Goal: Information Seeking & Learning: Check status

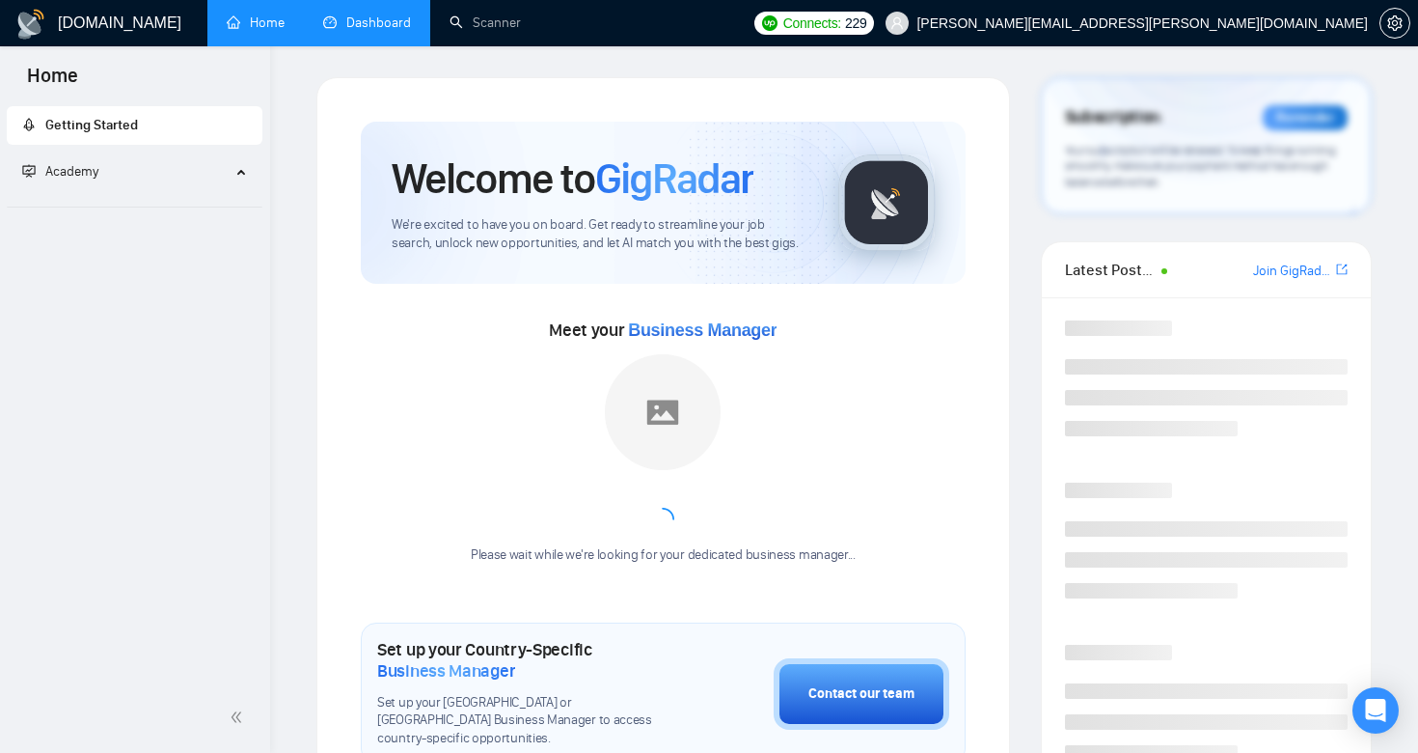
click at [354, 18] on link "Dashboard" at bounding box center [367, 22] width 88 height 16
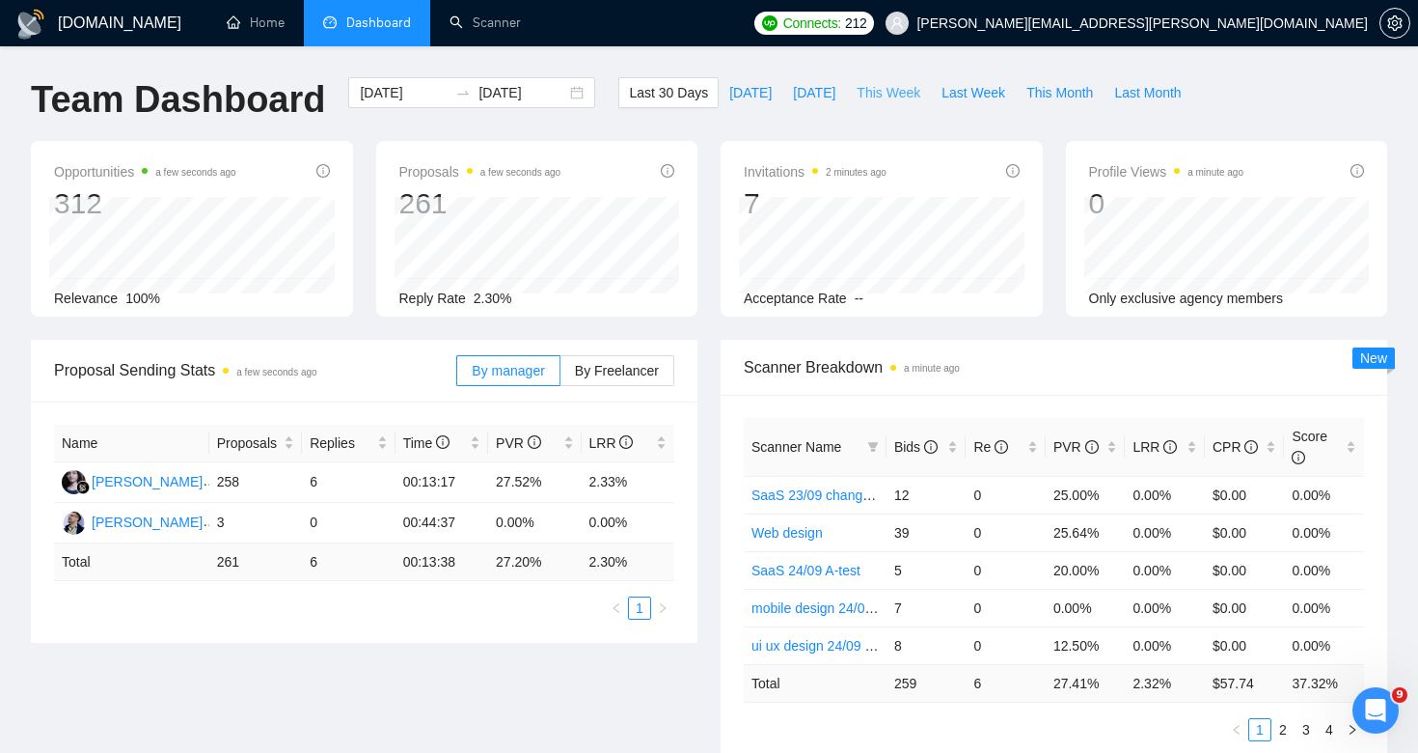
click at [887, 86] on span "This Week" at bounding box center [889, 92] width 64 height 21
type input "[DATE]"
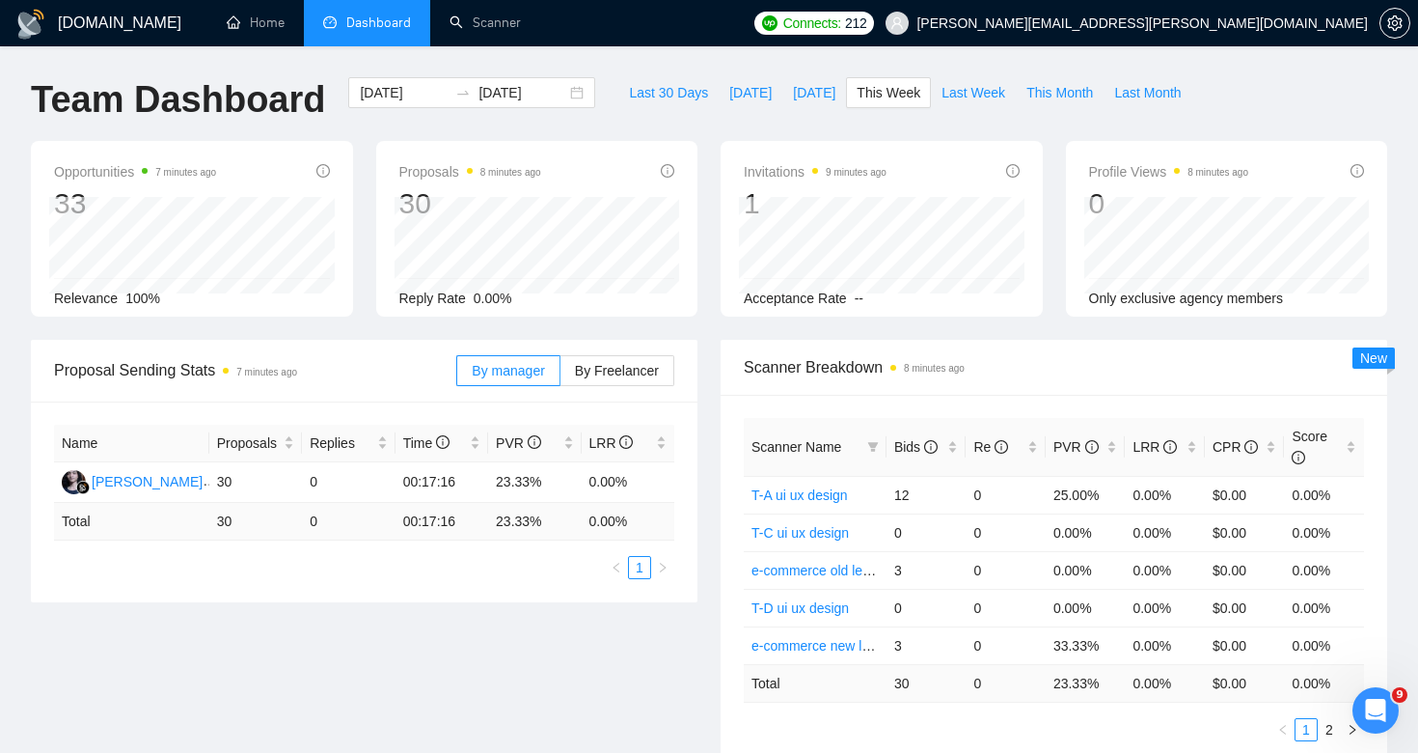
click at [1135, 699] on td "0.00 %" at bounding box center [1165, 683] width 80 height 38
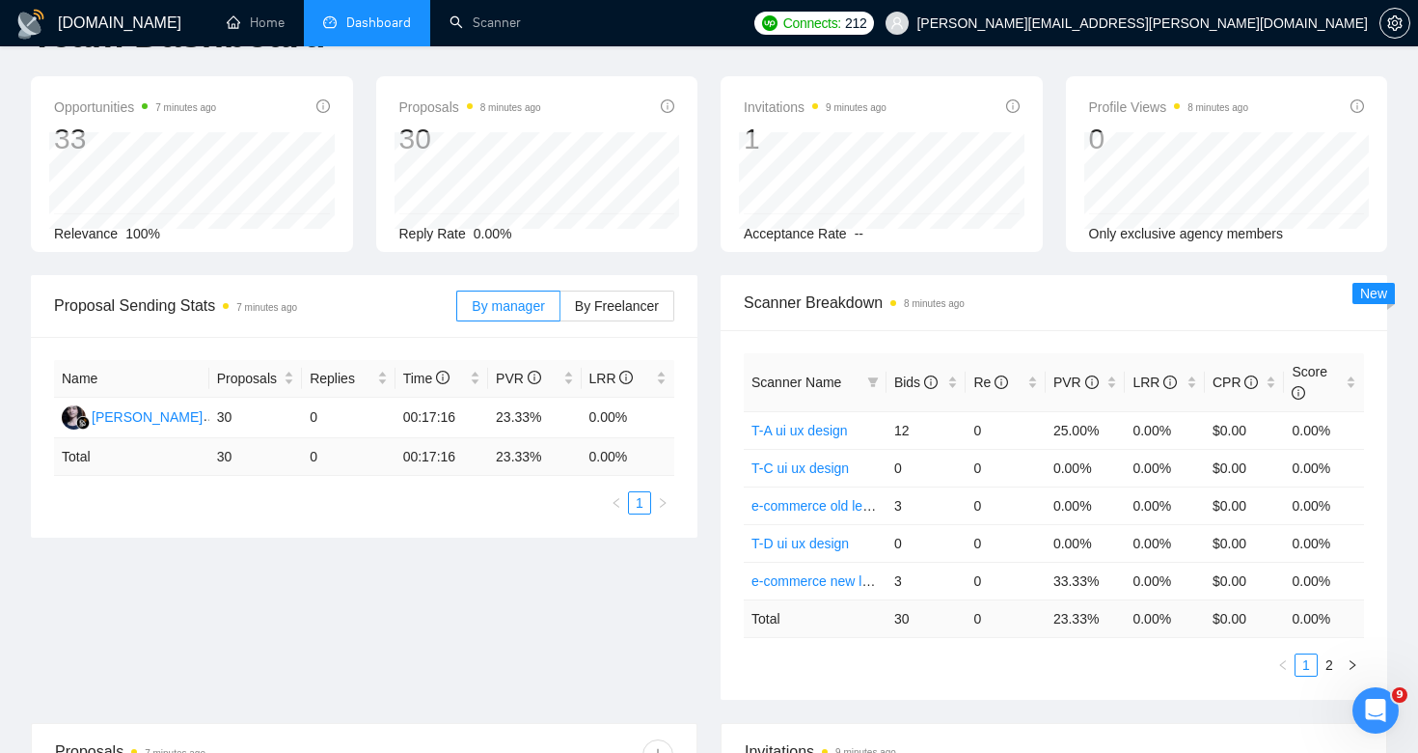
scroll to position [72, 0]
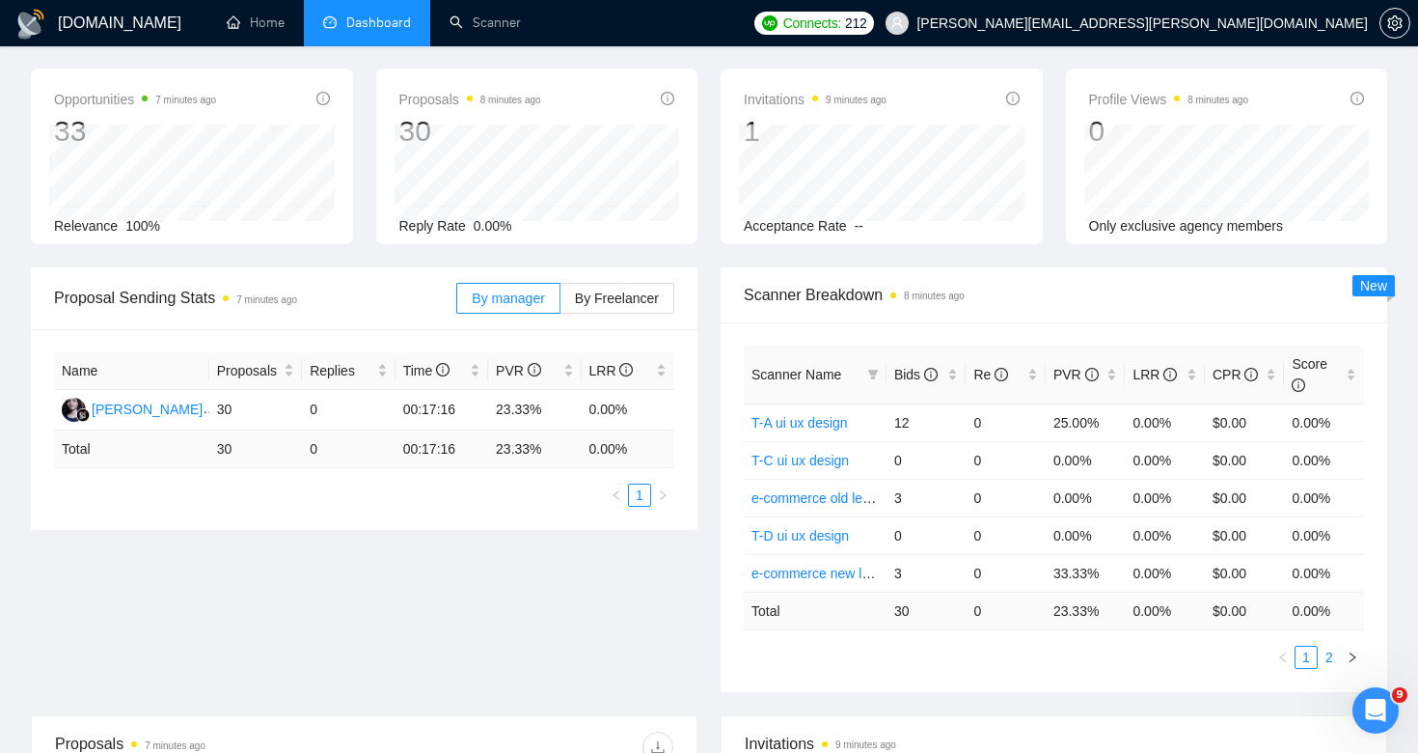
click at [1332, 655] on link "2" at bounding box center [1329, 656] width 21 height 21
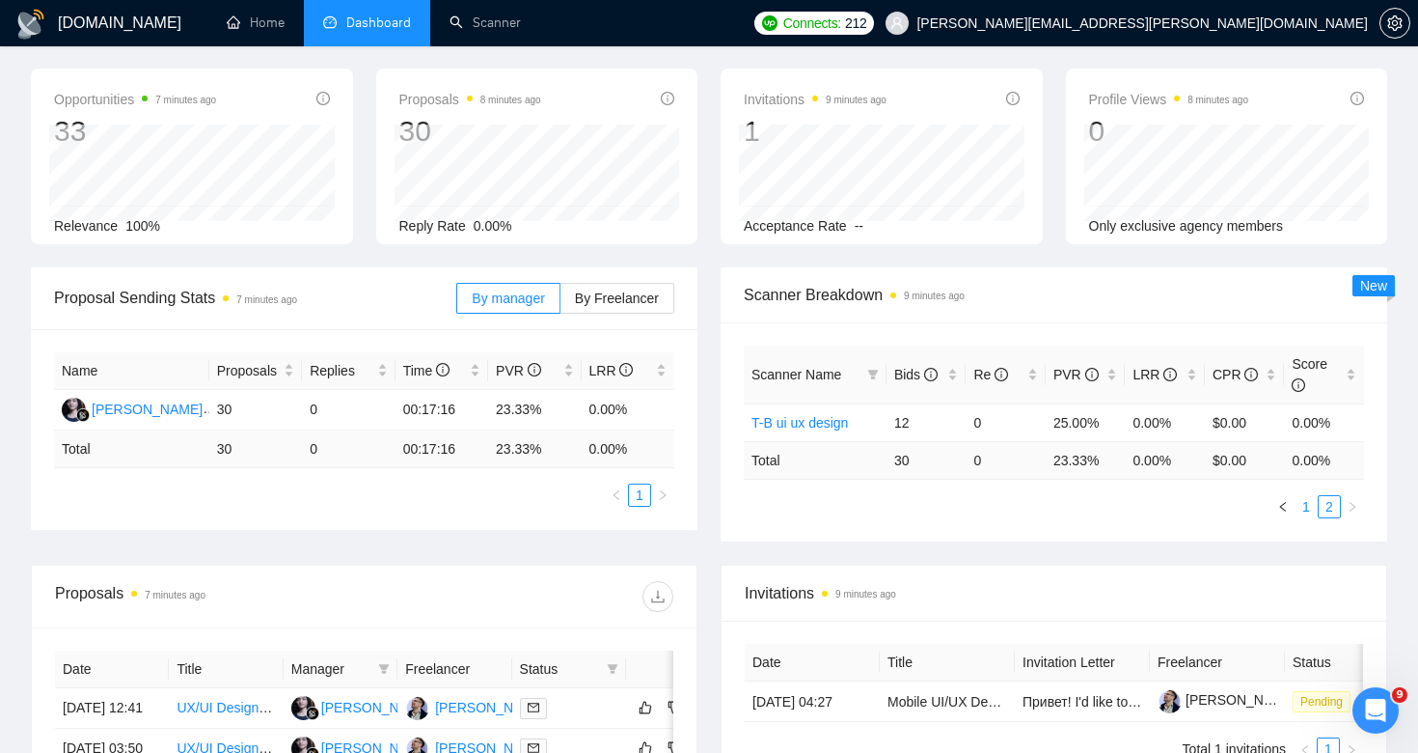
click at [1305, 508] on link "1" at bounding box center [1306, 506] width 21 height 21
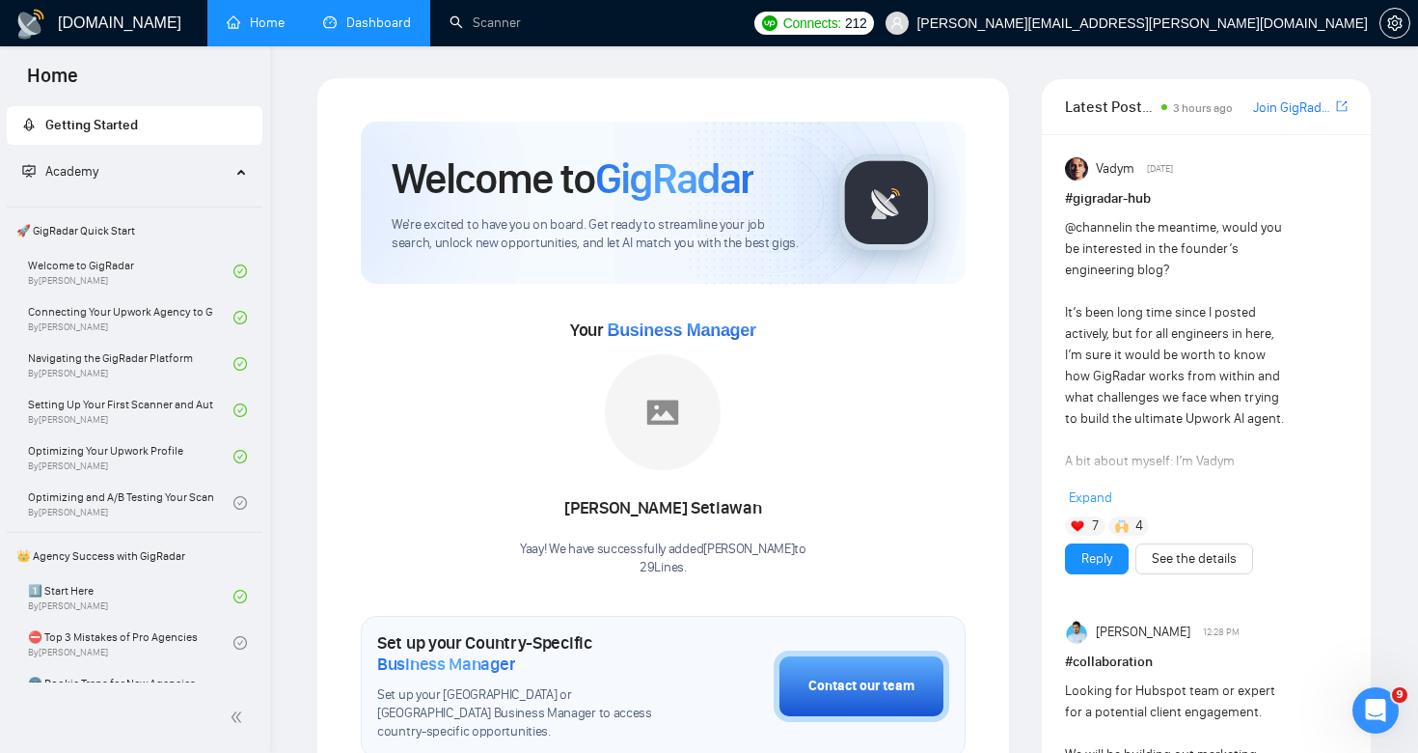
click at [364, 31] on link "Dashboard" at bounding box center [367, 22] width 88 height 16
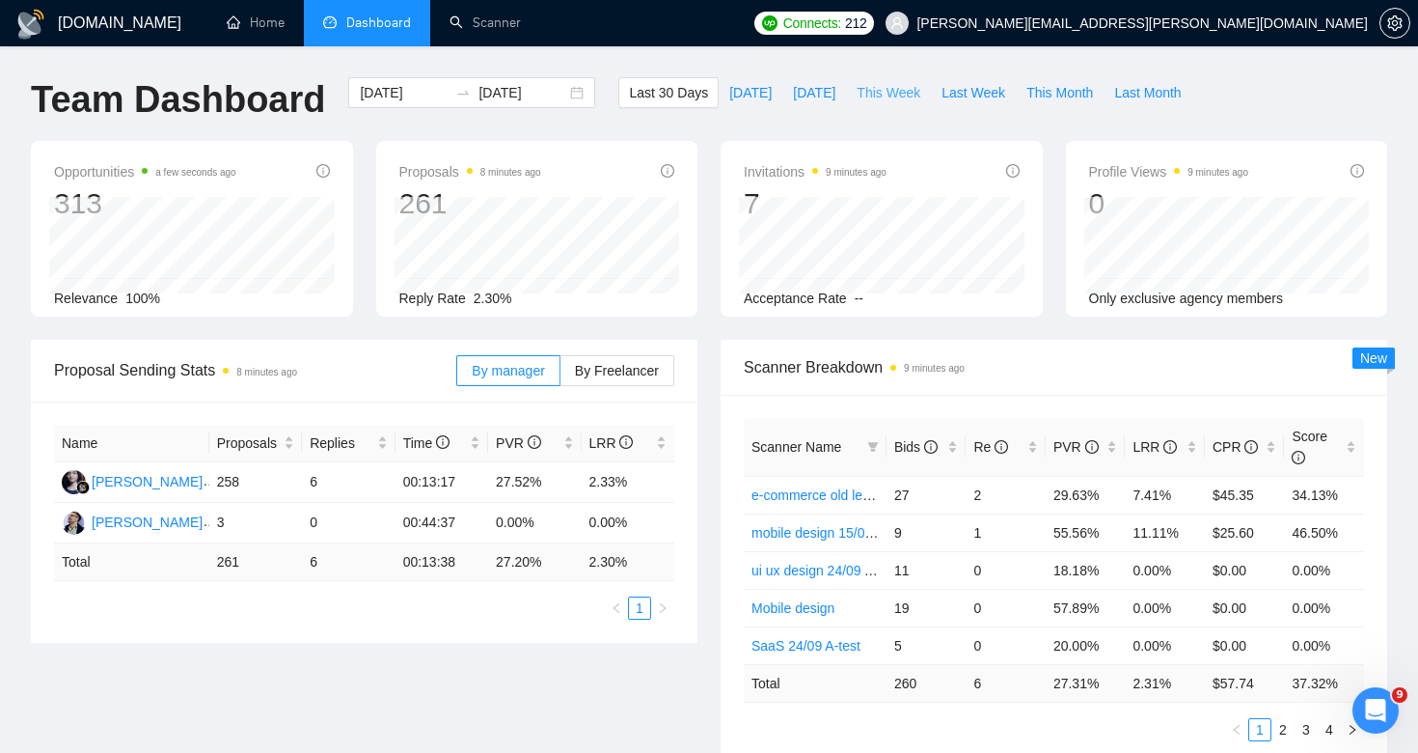
click at [880, 88] on span "This Week" at bounding box center [889, 92] width 64 height 21
type input "[DATE]"
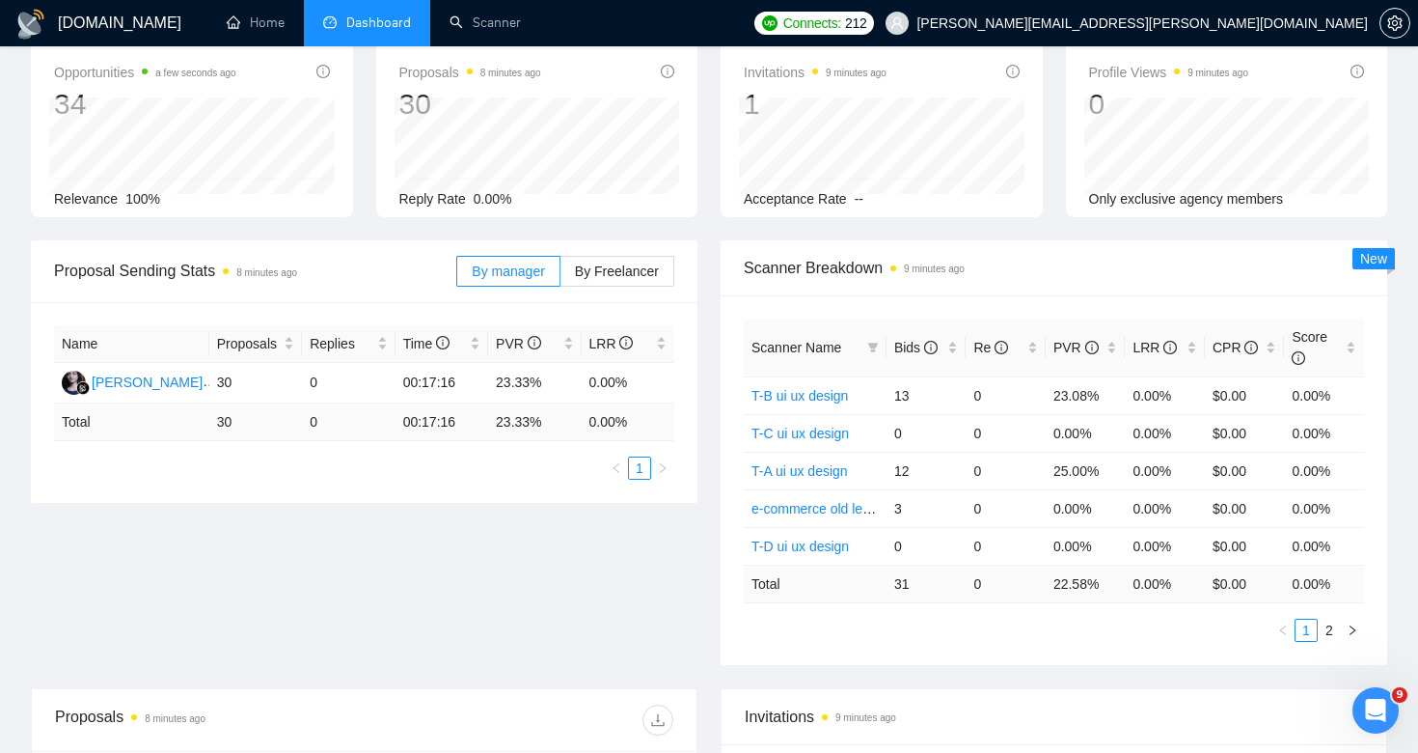
scroll to position [155, 0]
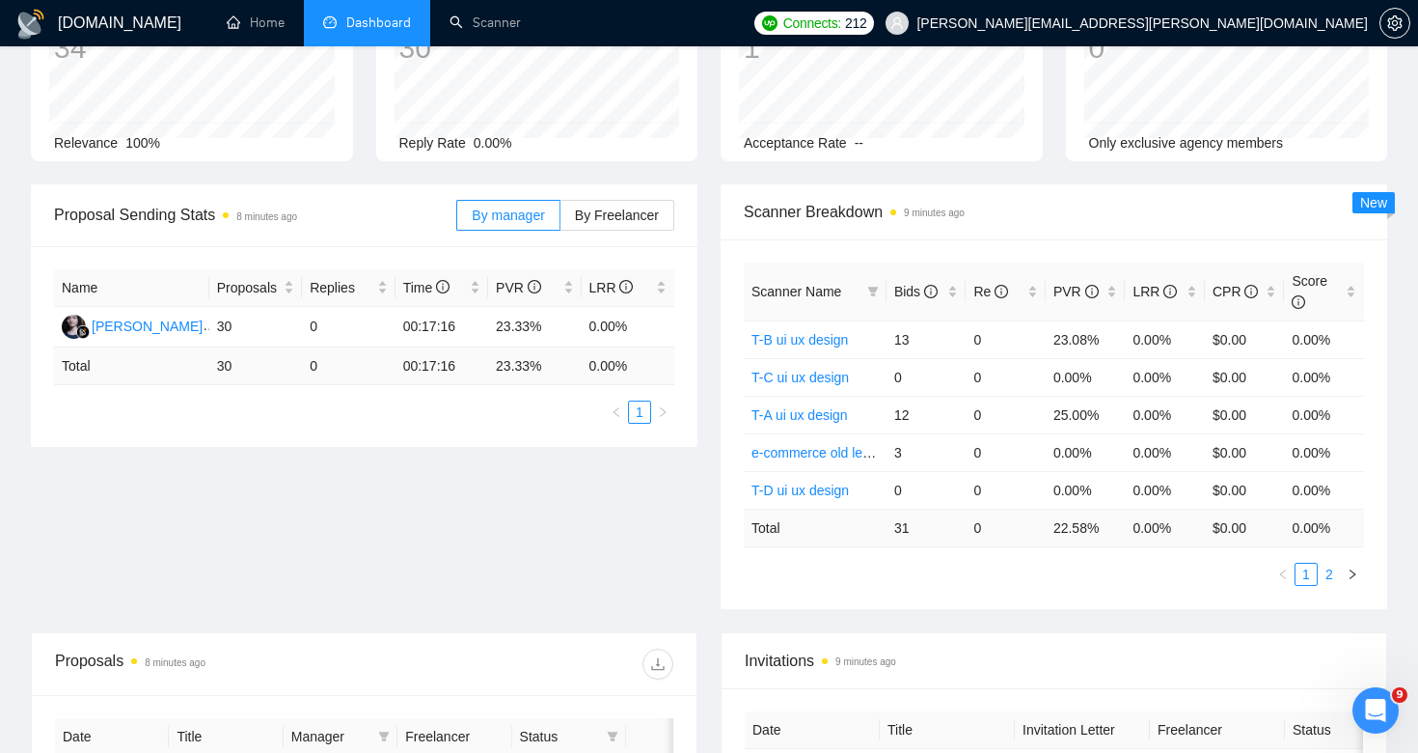
click at [1330, 569] on link "2" at bounding box center [1329, 573] width 21 height 21
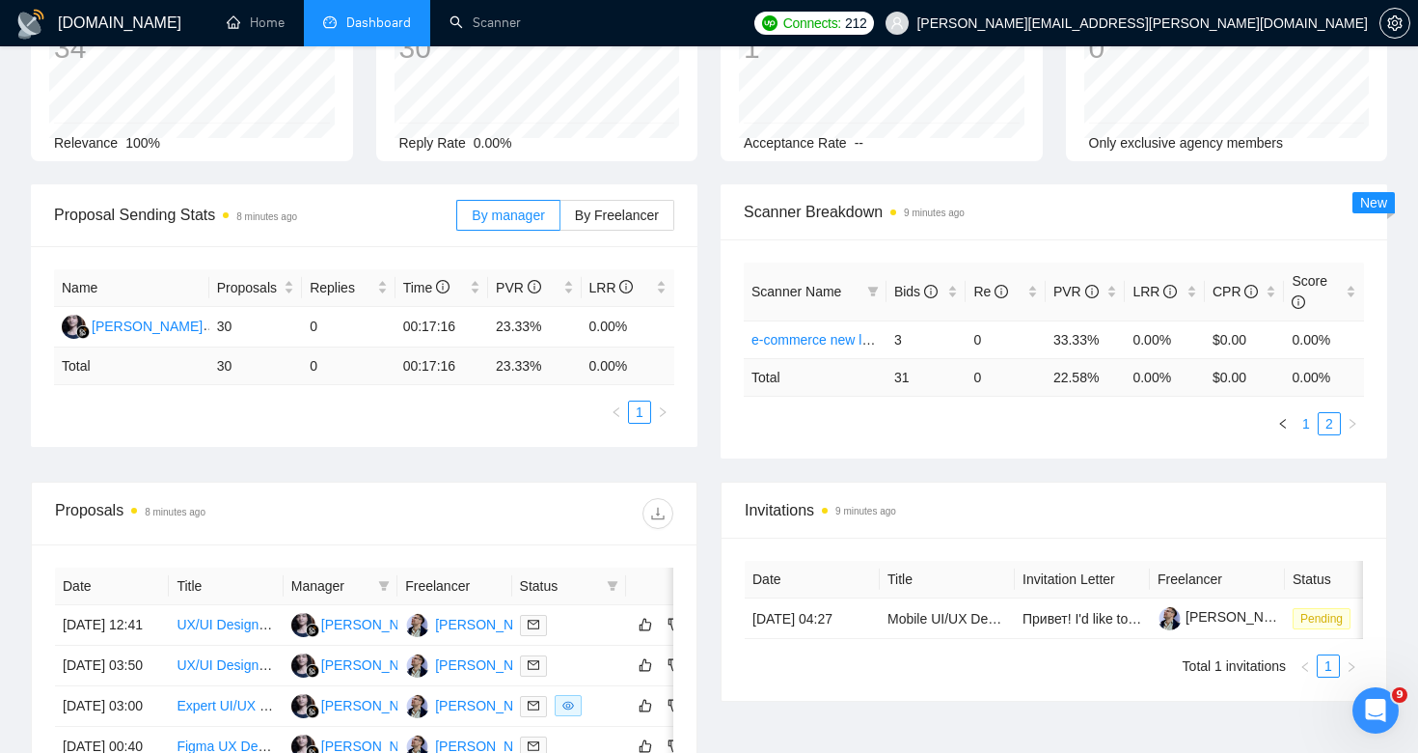
click at [1299, 434] on li "1" at bounding box center [1306, 423] width 23 height 23
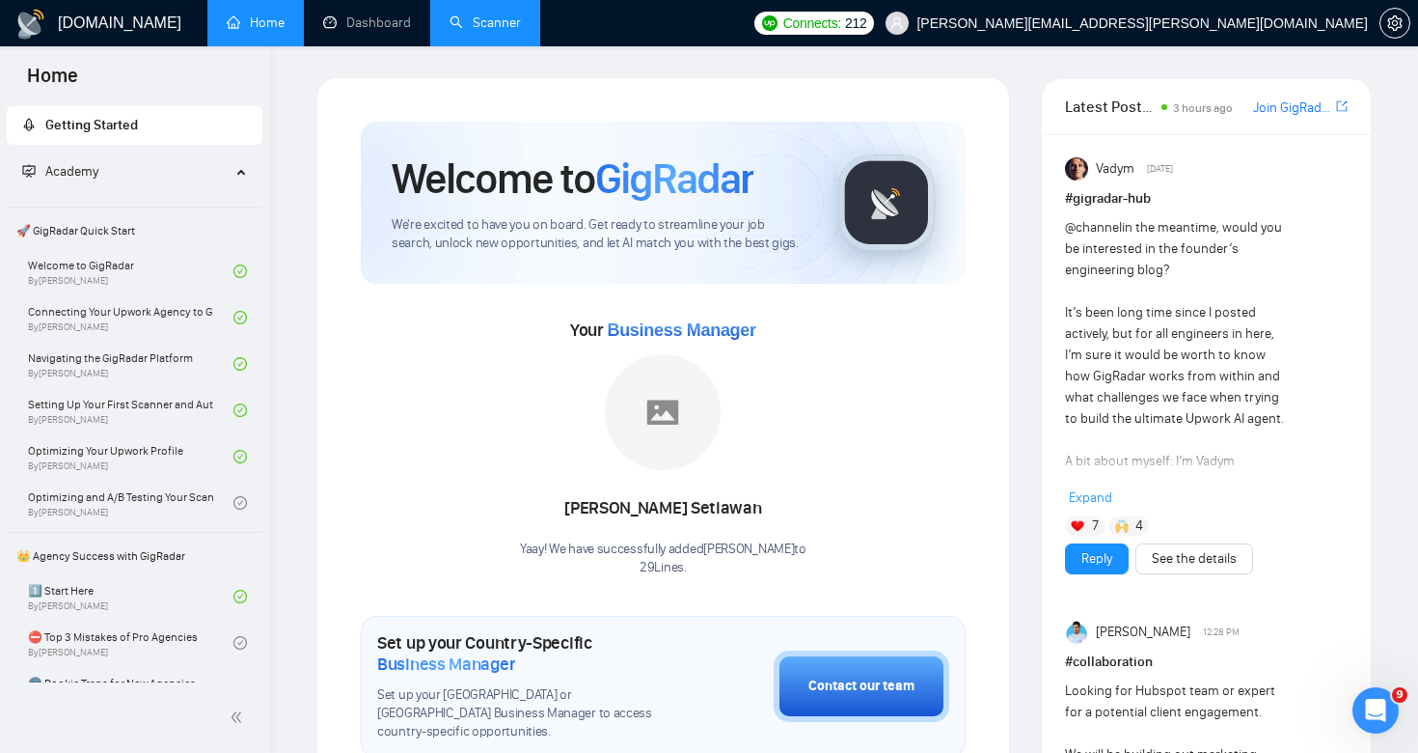
click at [488, 26] on link "Scanner" at bounding box center [485, 22] width 71 height 16
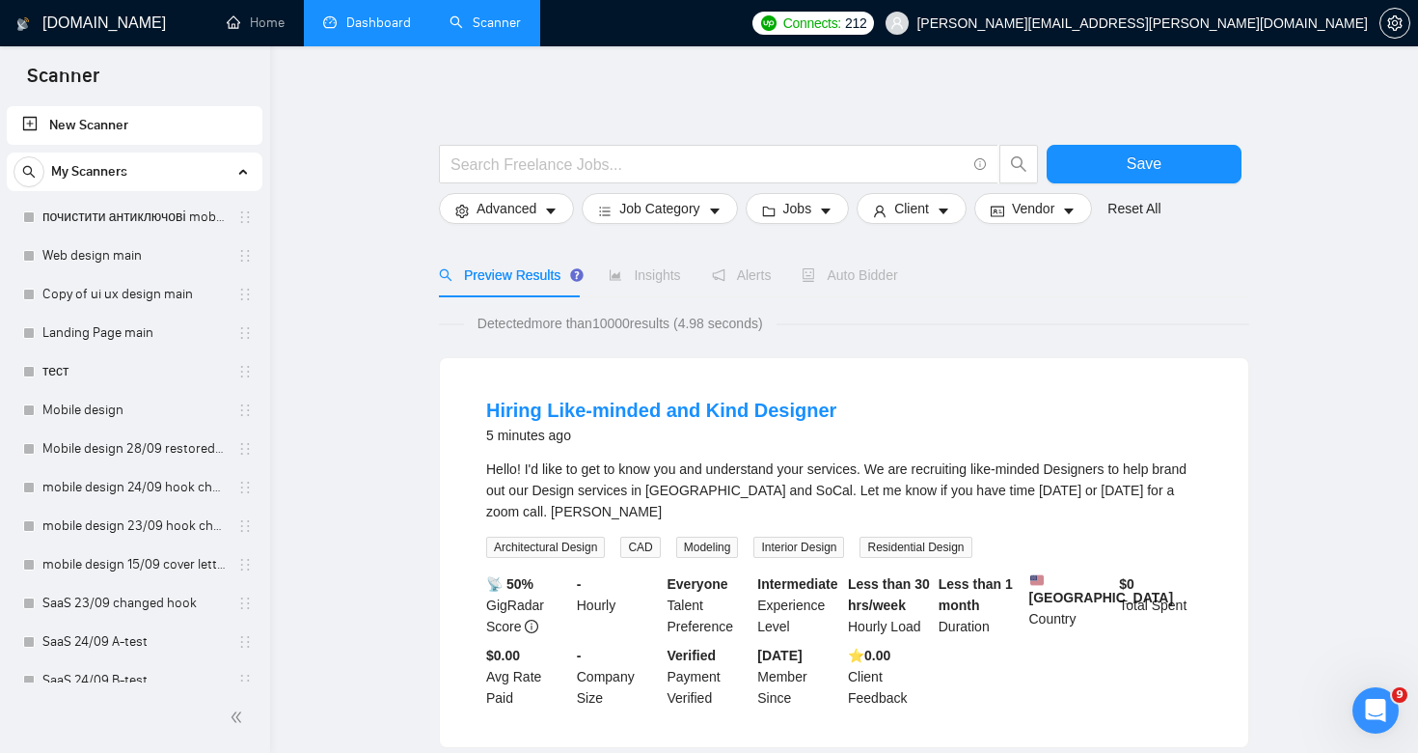
click at [408, 31] on link "Dashboard" at bounding box center [367, 22] width 88 height 16
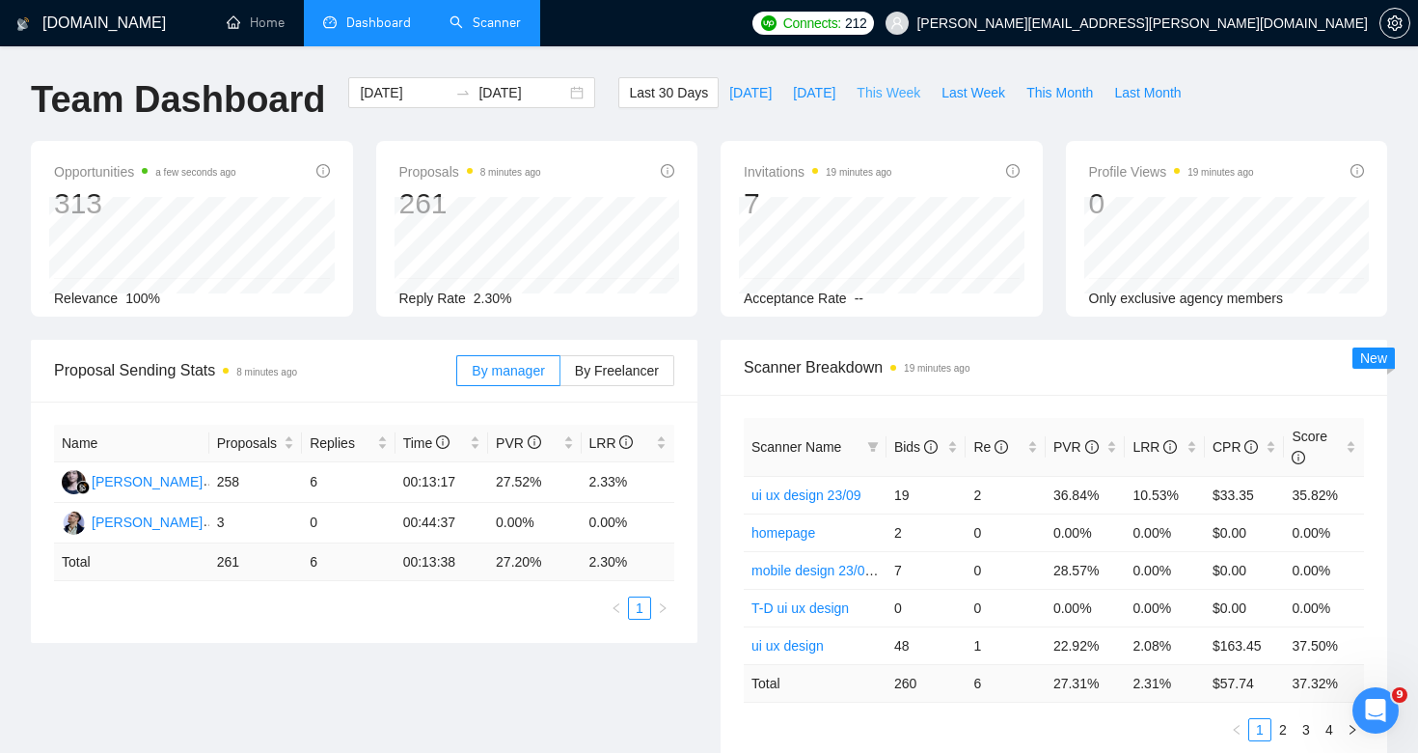
click at [897, 90] on span "This Week" at bounding box center [889, 92] width 64 height 21
type input "[DATE]"
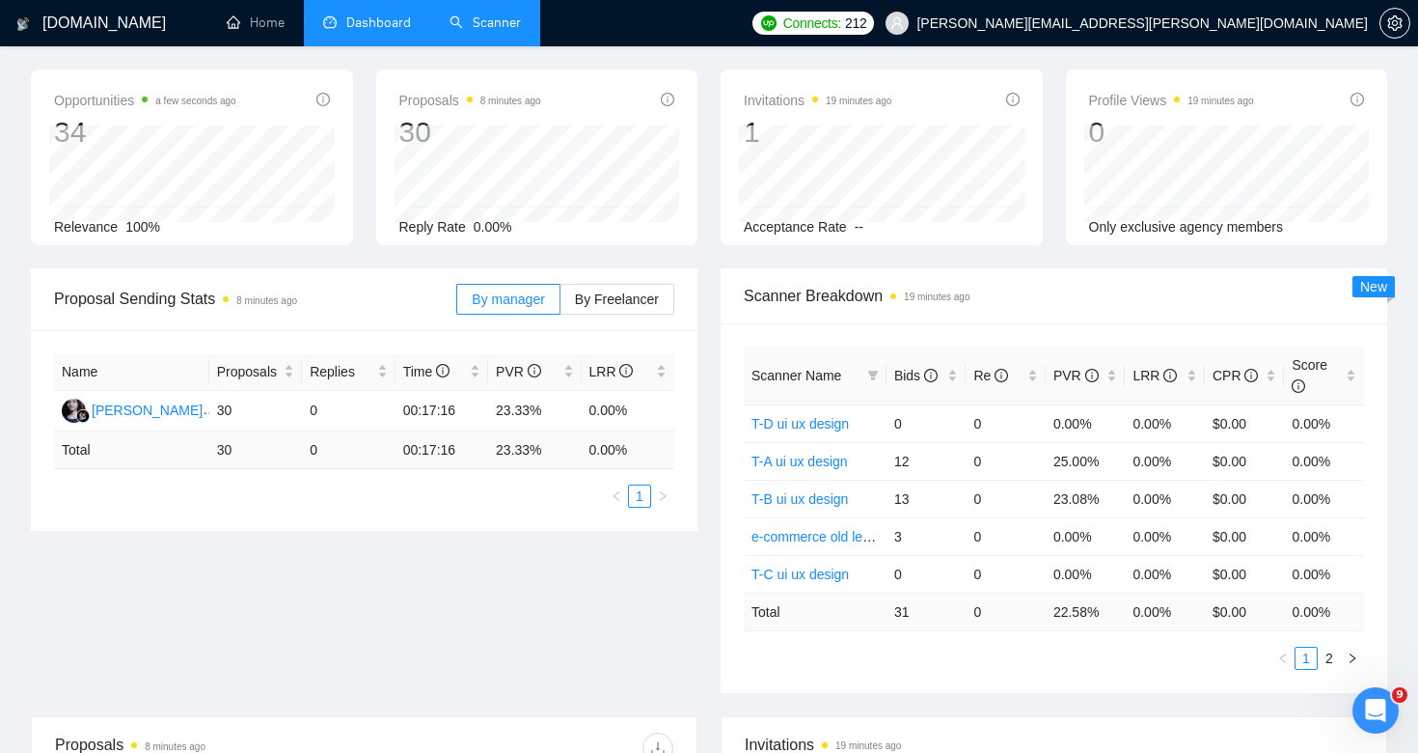
scroll to position [219, 0]
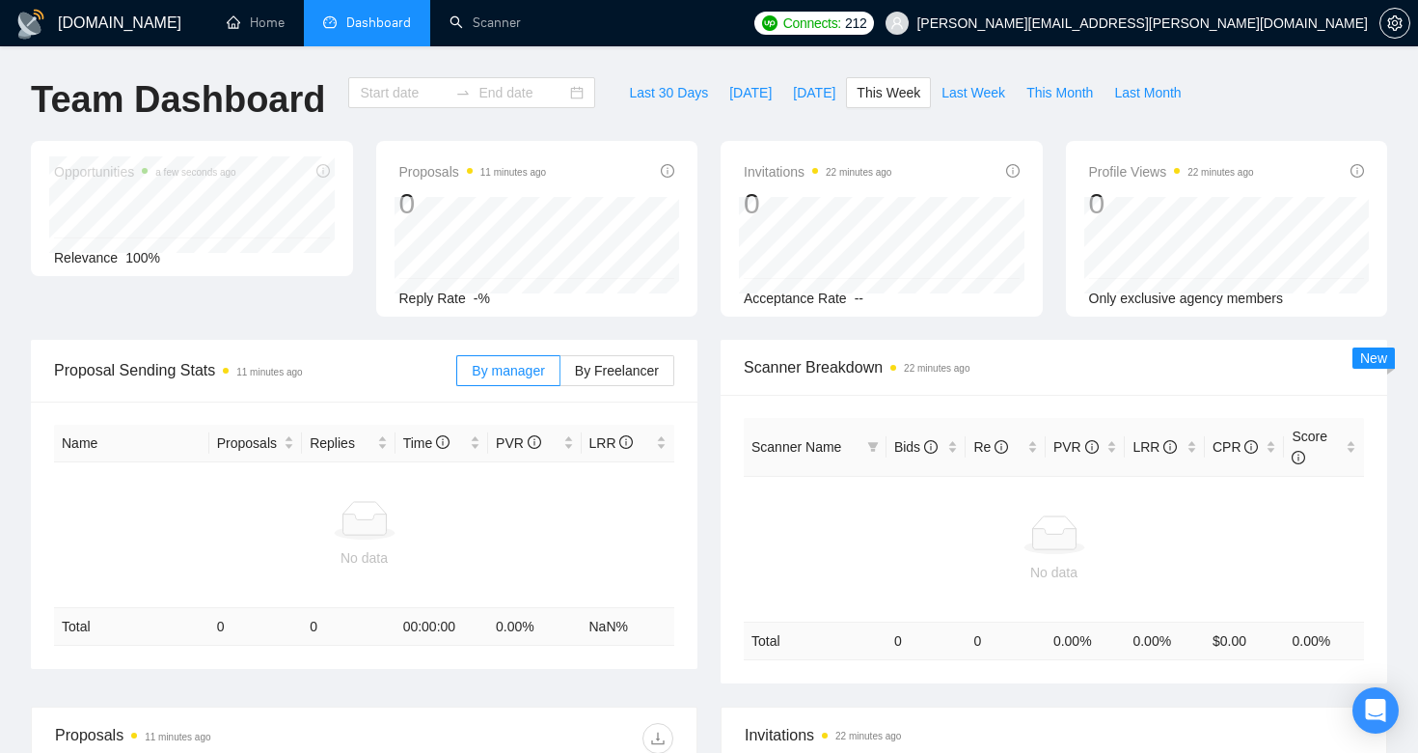
type input "[DATE]"
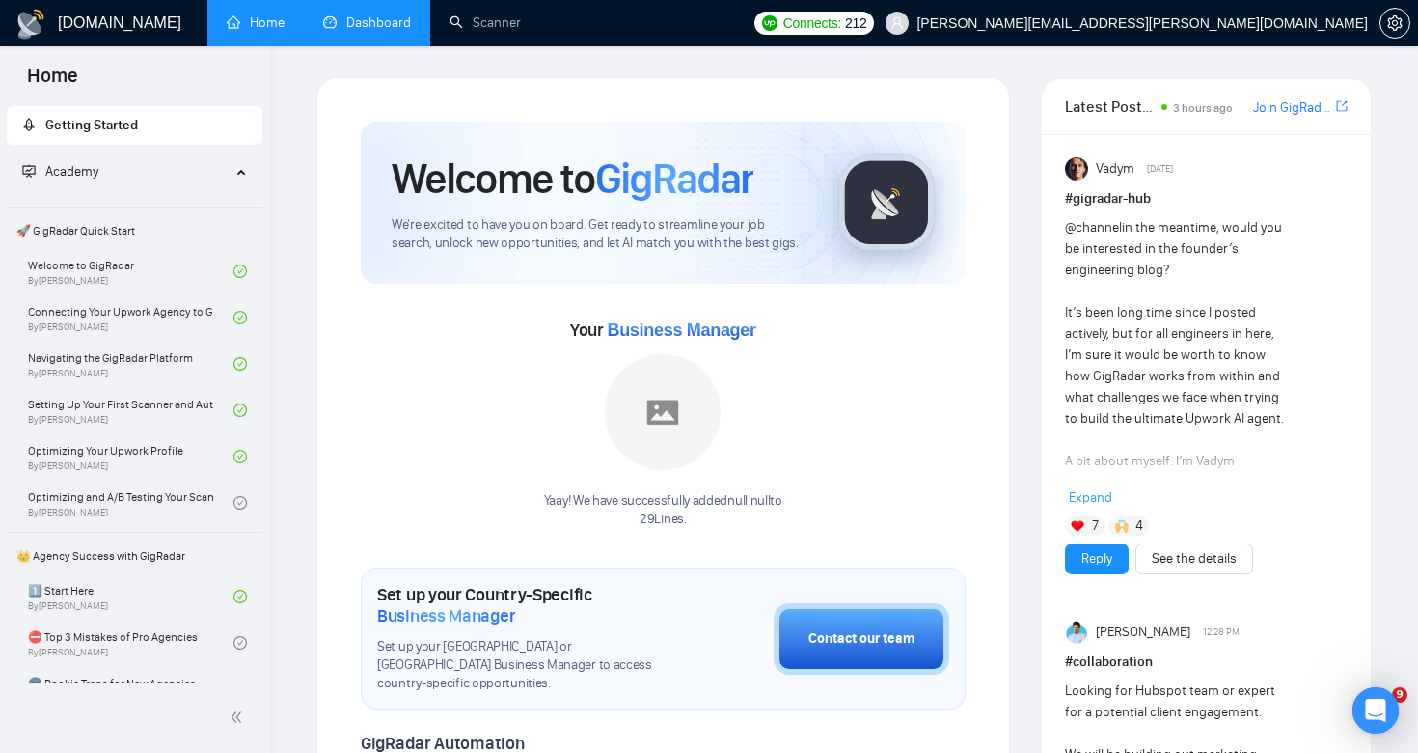
click at [361, 21] on link "Dashboard" at bounding box center [367, 22] width 88 height 16
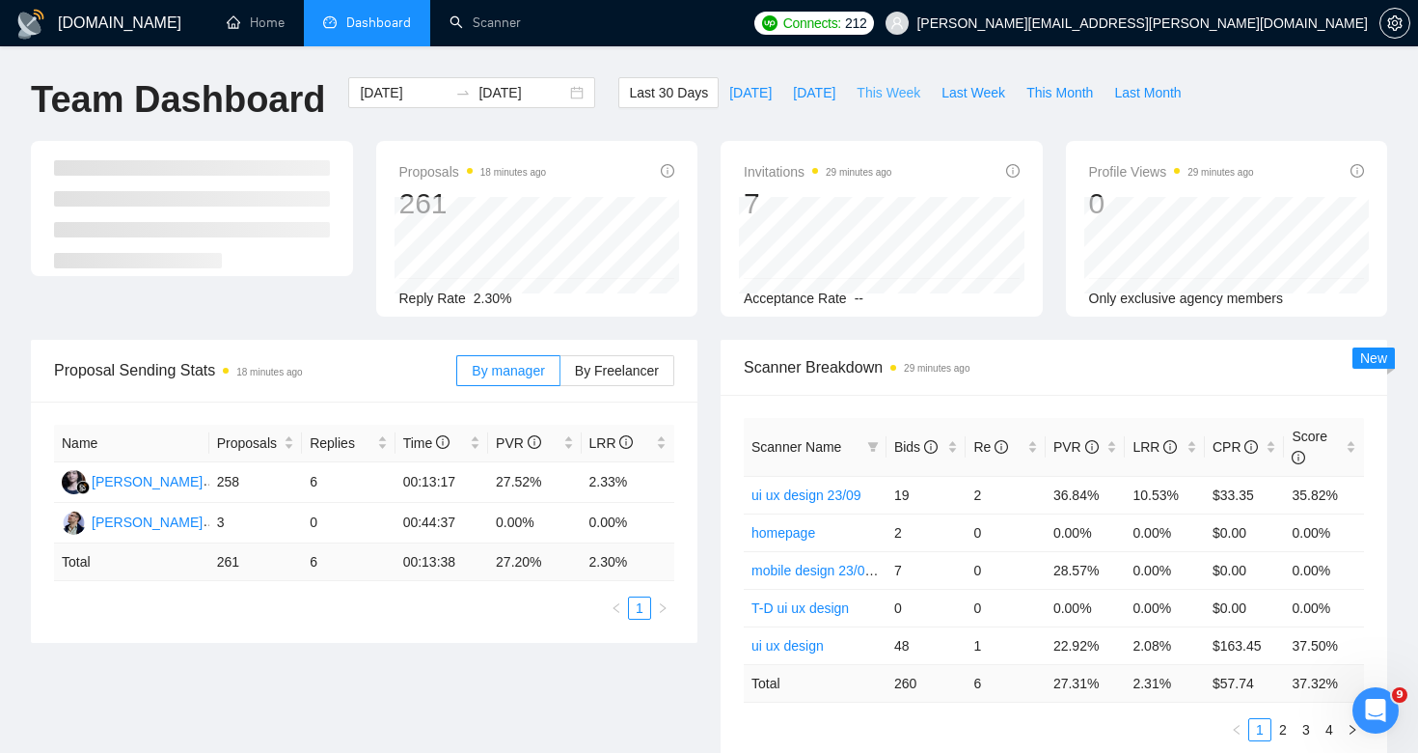
click at [870, 85] on span "This Week" at bounding box center [889, 92] width 64 height 21
type input "[DATE]"
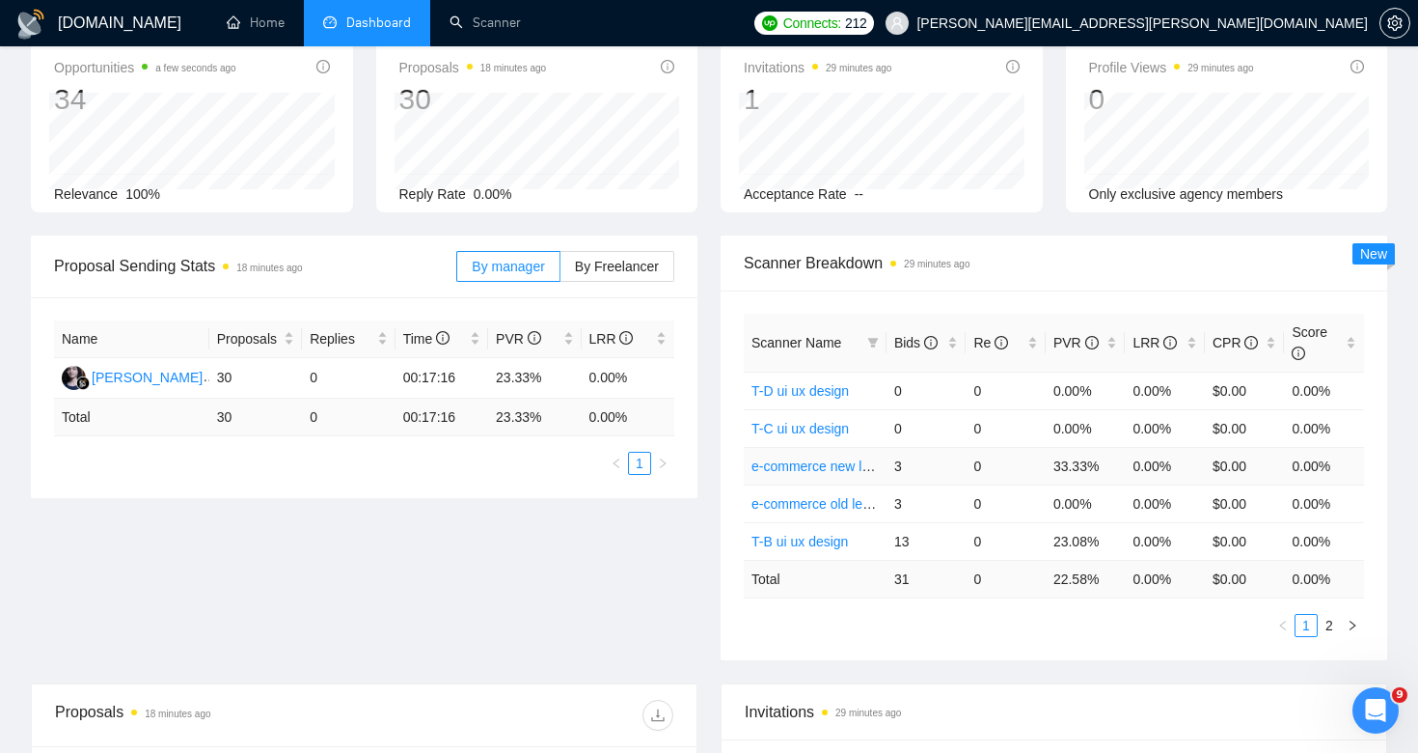
scroll to position [136, 0]
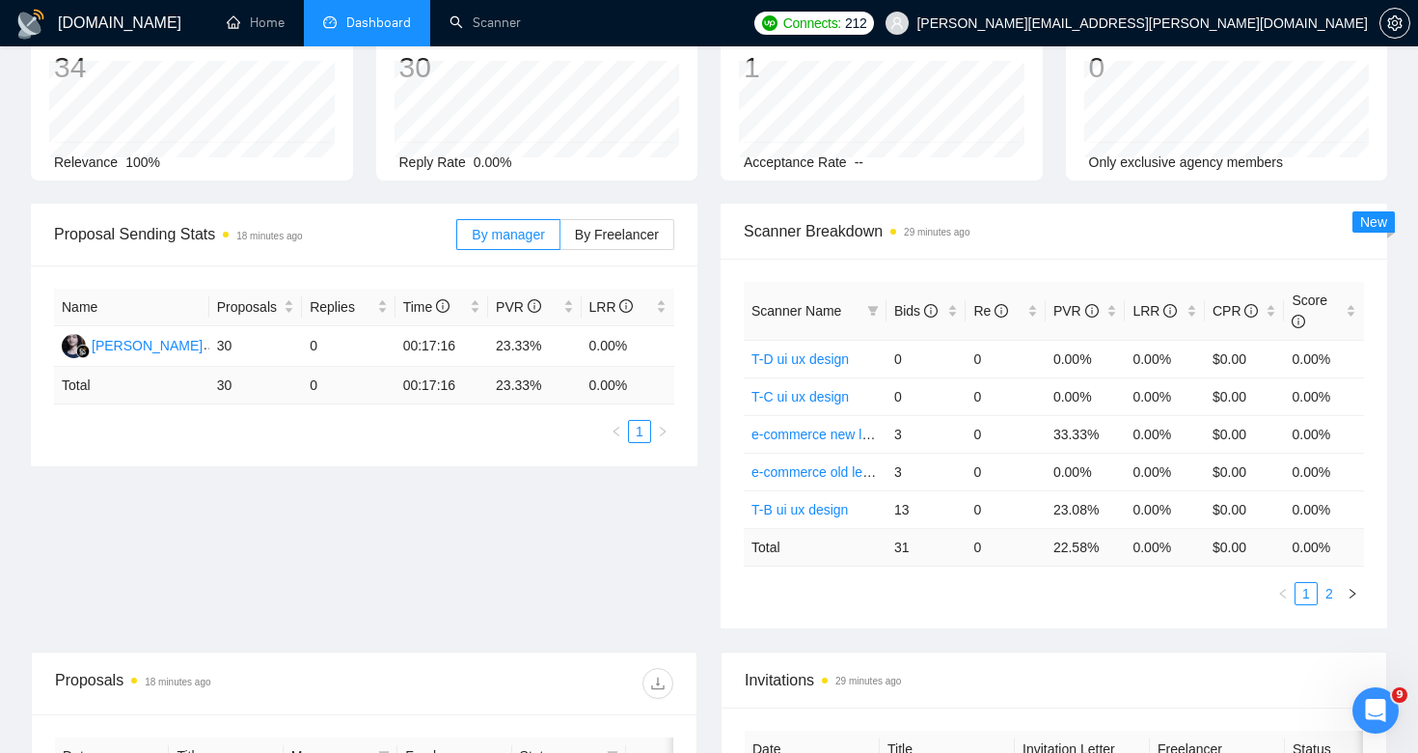
click at [1329, 595] on link "2" at bounding box center [1329, 593] width 21 height 21
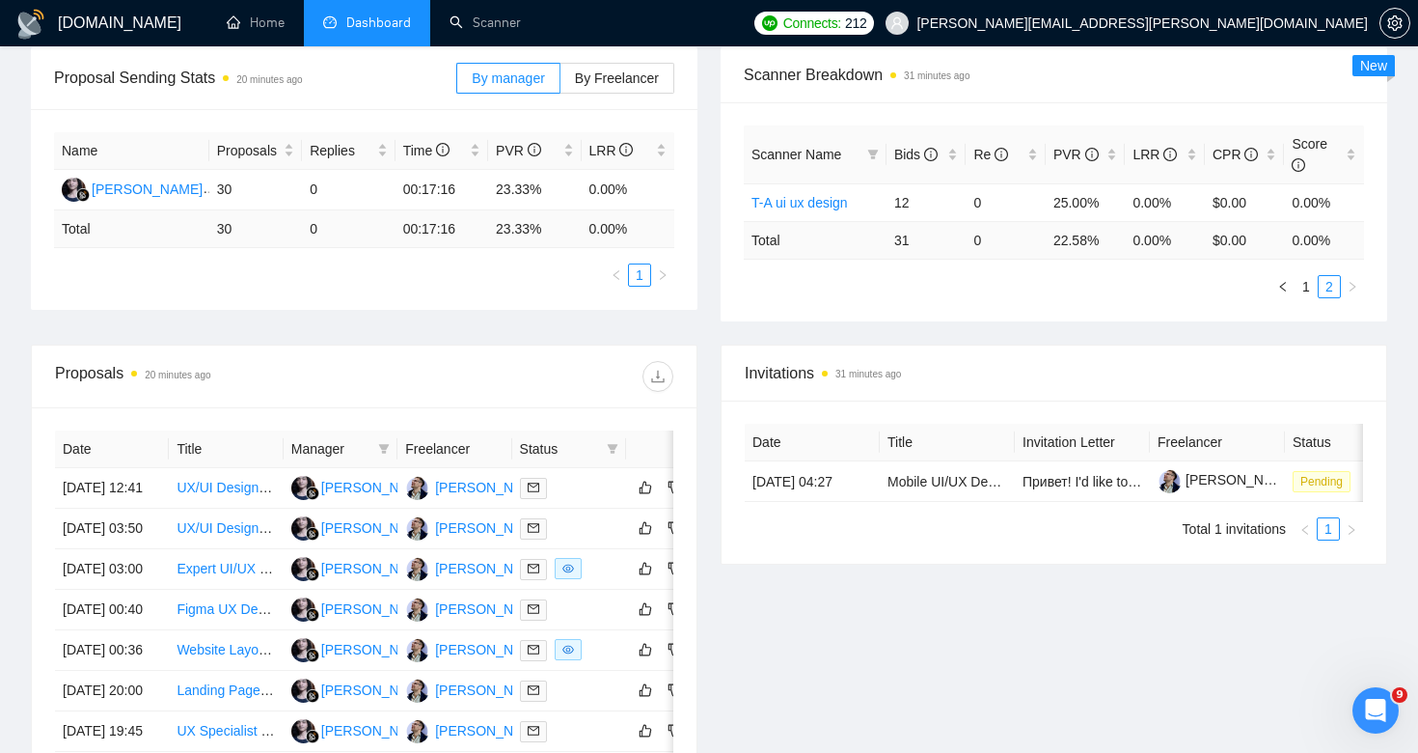
scroll to position [0, 0]
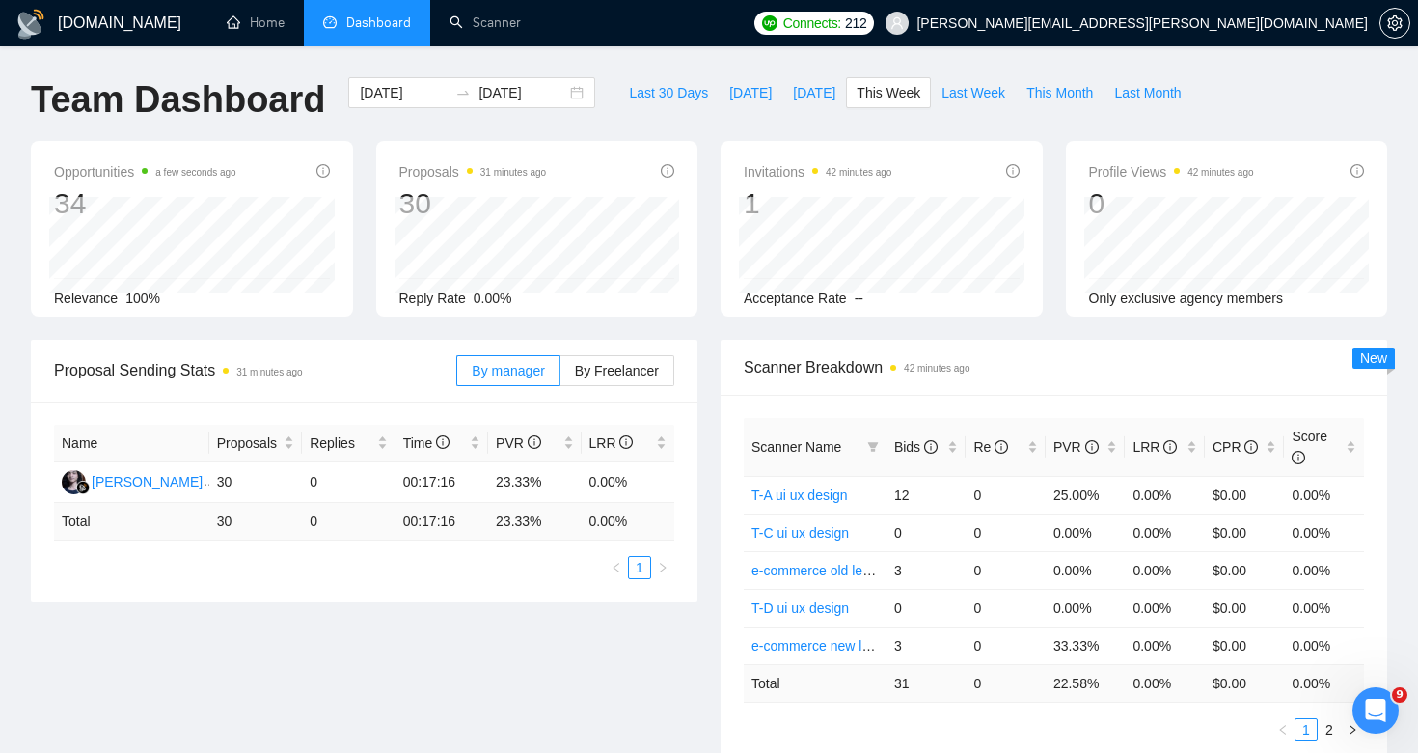
scroll to position [57, 0]
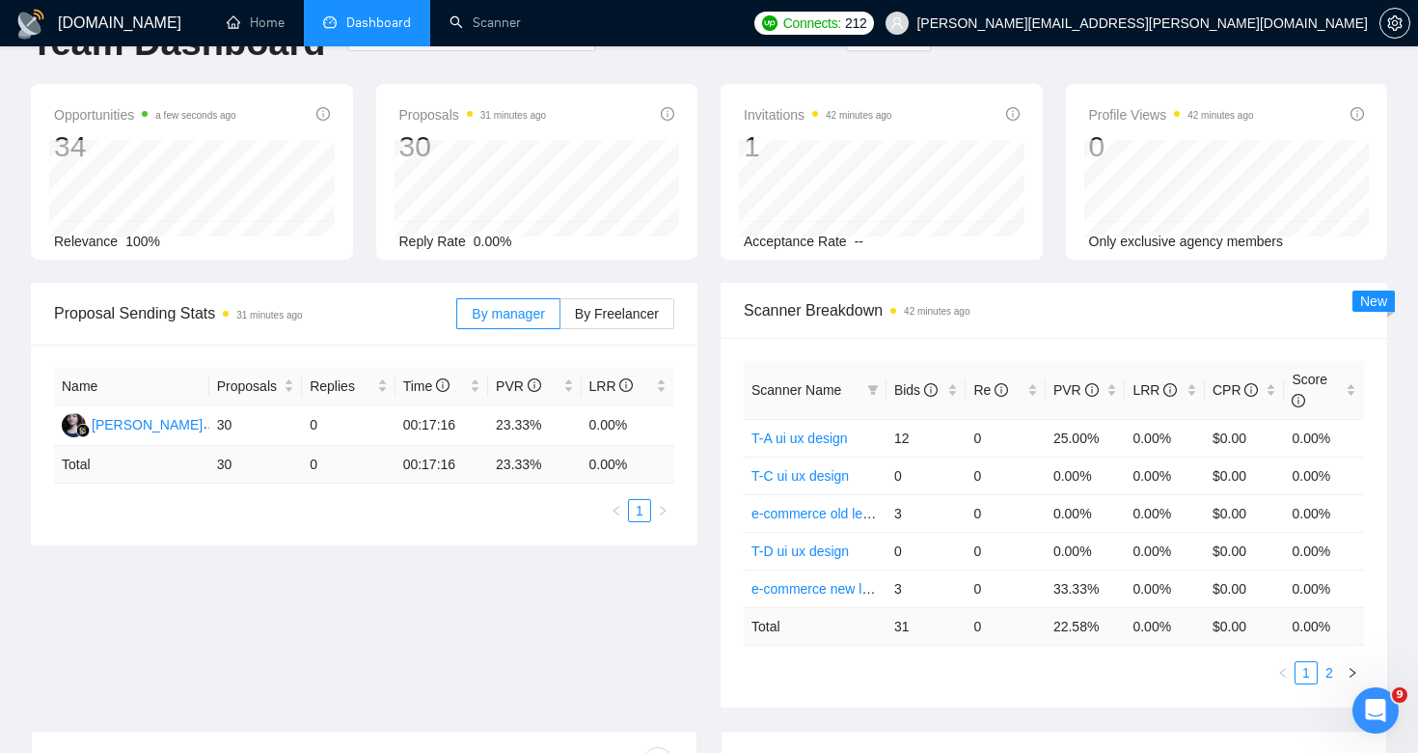
click at [1331, 668] on link "2" at bounding box center [1329, 672] width 21 height 21
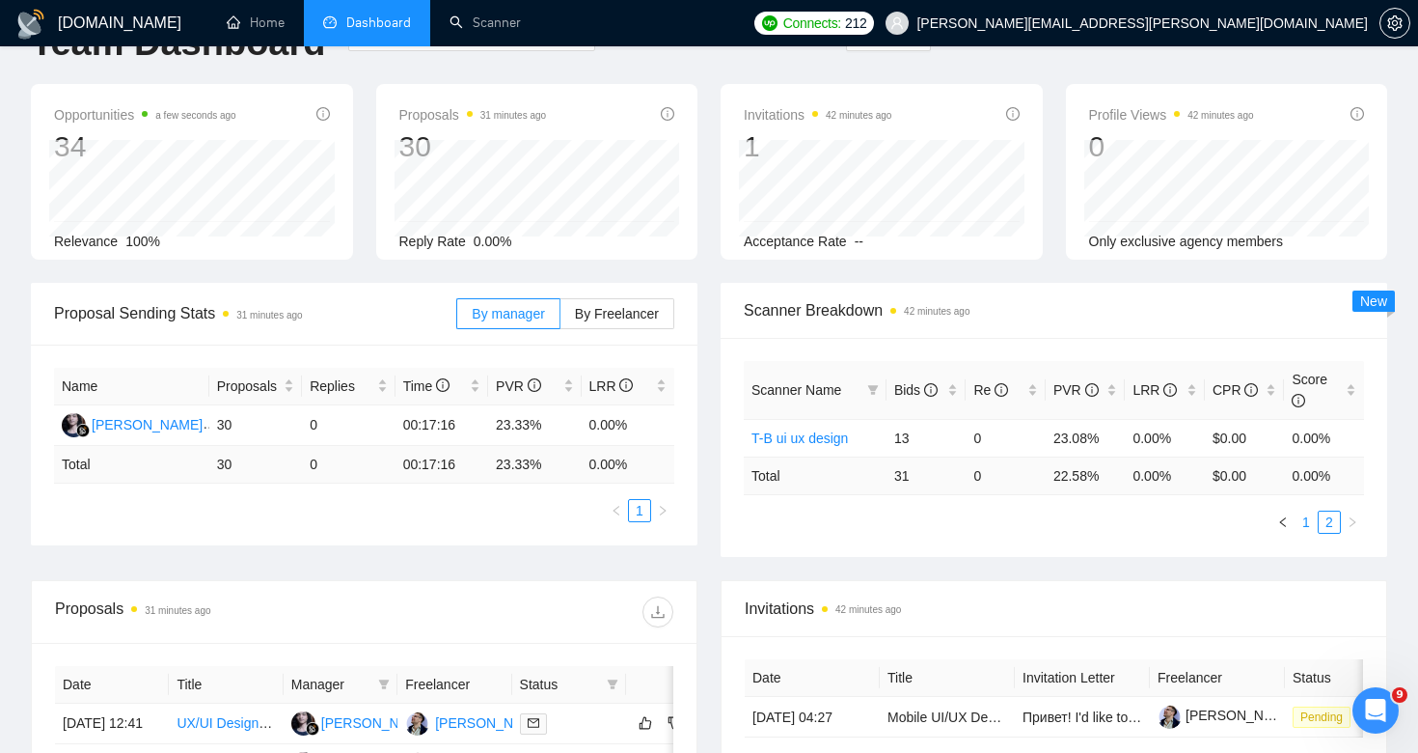
click at [1311, 528] on link "1" at bounding box center [1306, 521] width 21 height 21
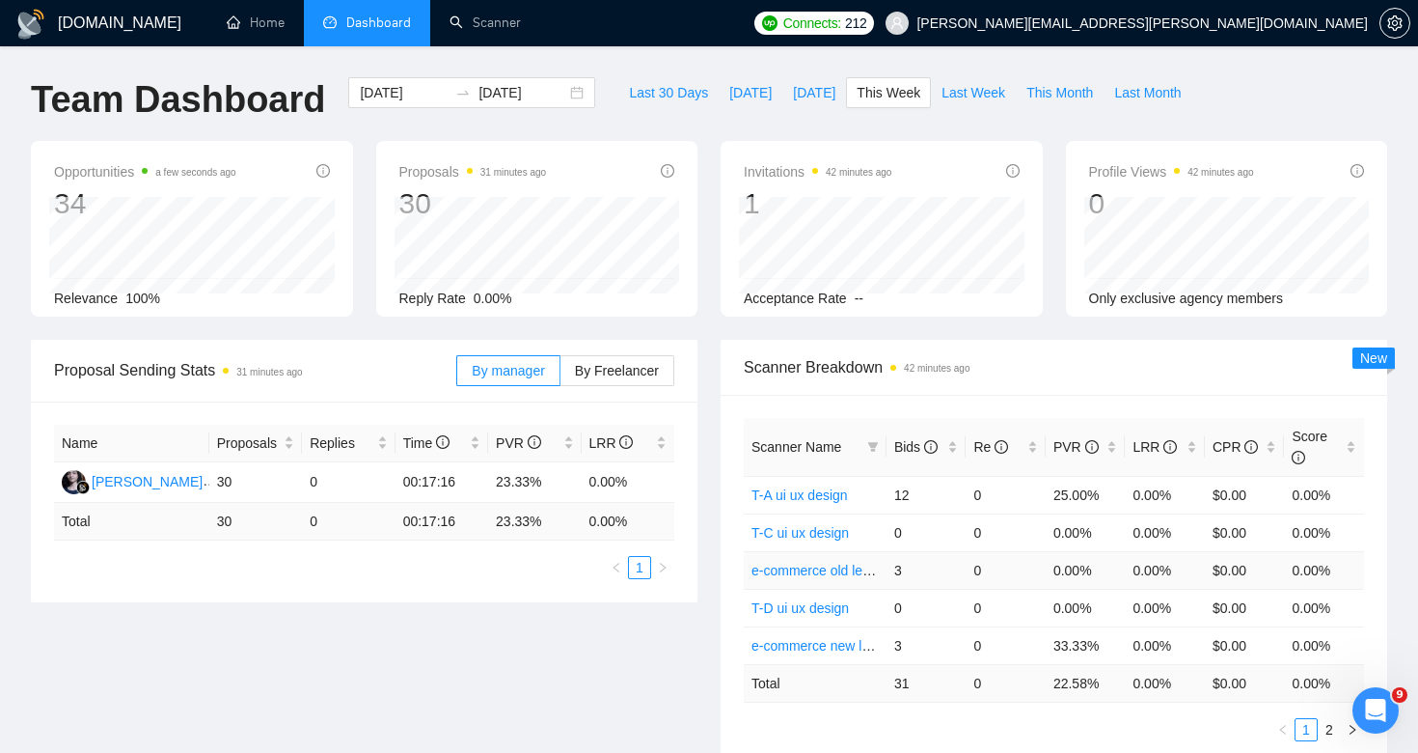
scroll to position [150, 0]
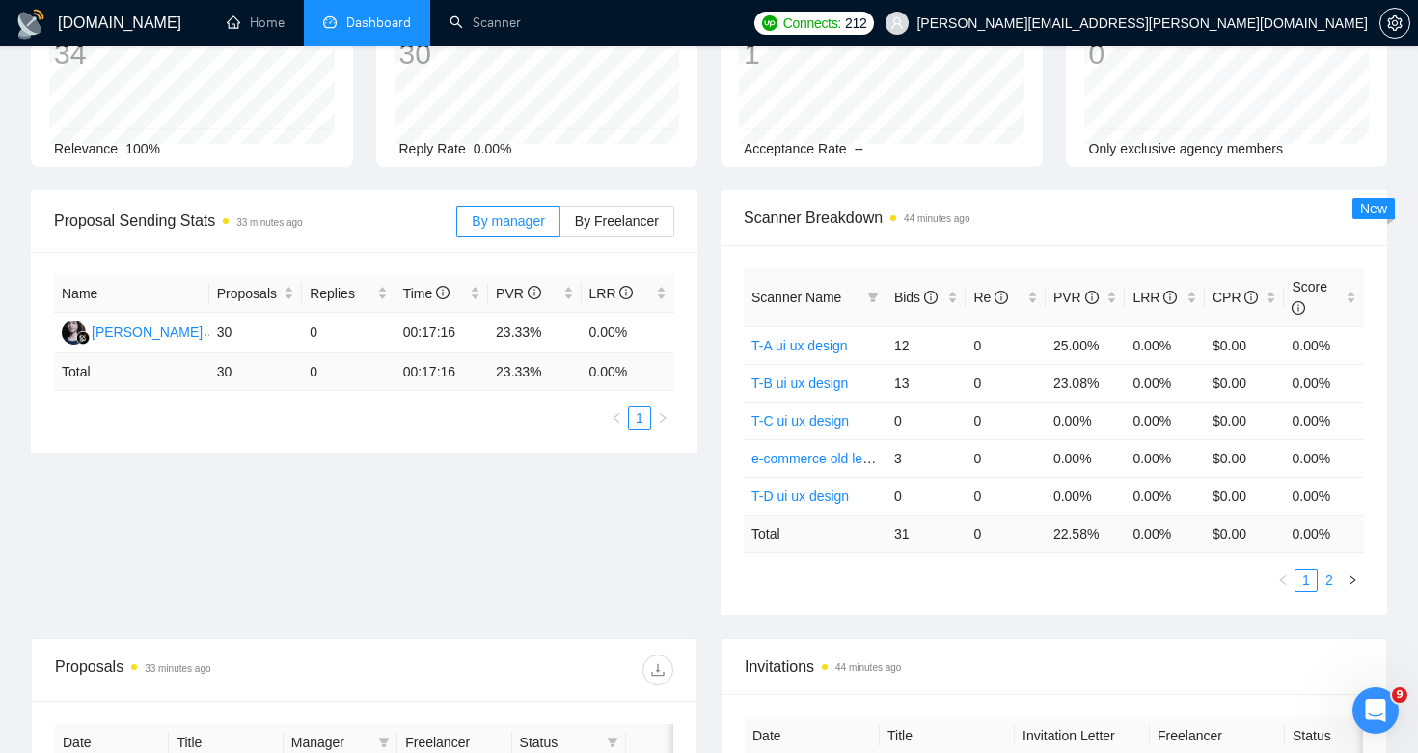
click at [1328, 582] on link "2" at bounding box center [1329, 579] width 21 height 21
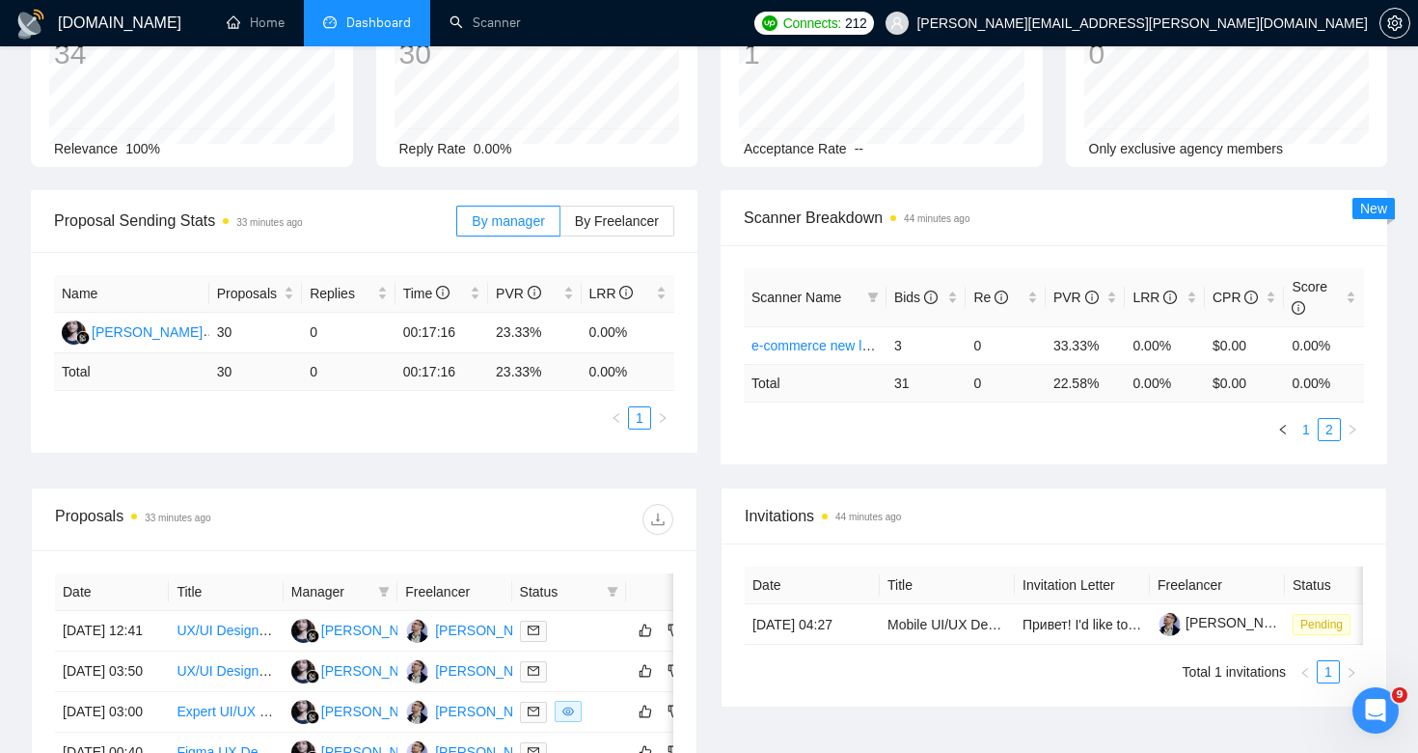
click at [1311, 429] on link "1" at bounding box center [1306, 429] width 21 height 21
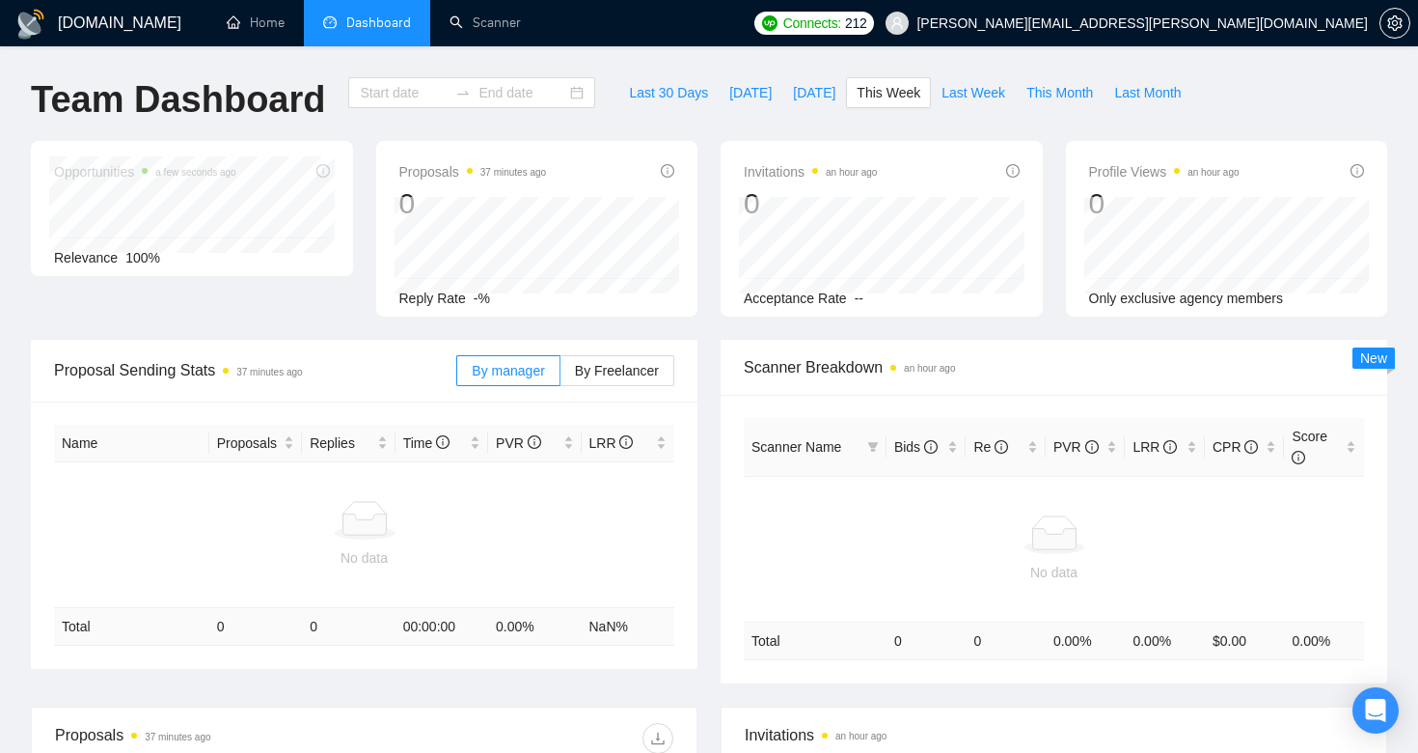
type input "[DATE]"
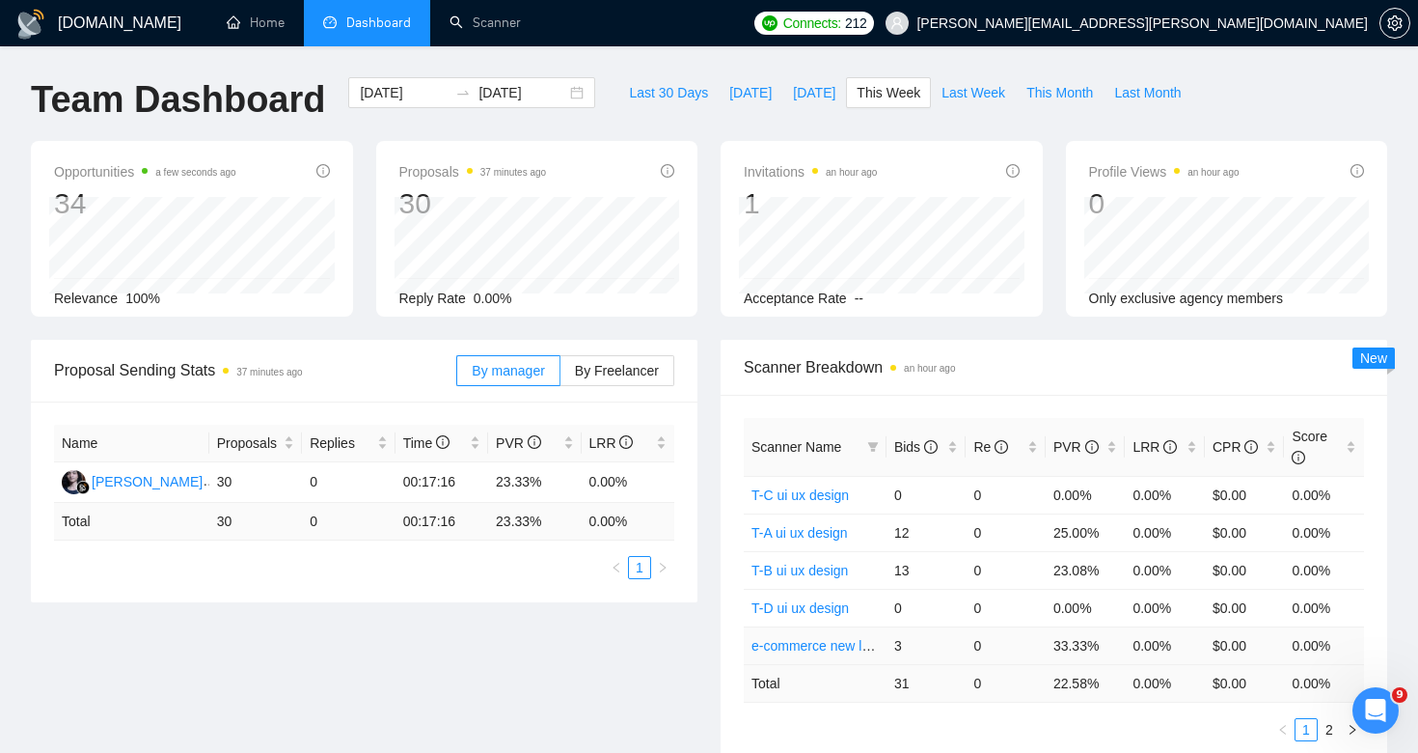
scroll to position [56, 0]
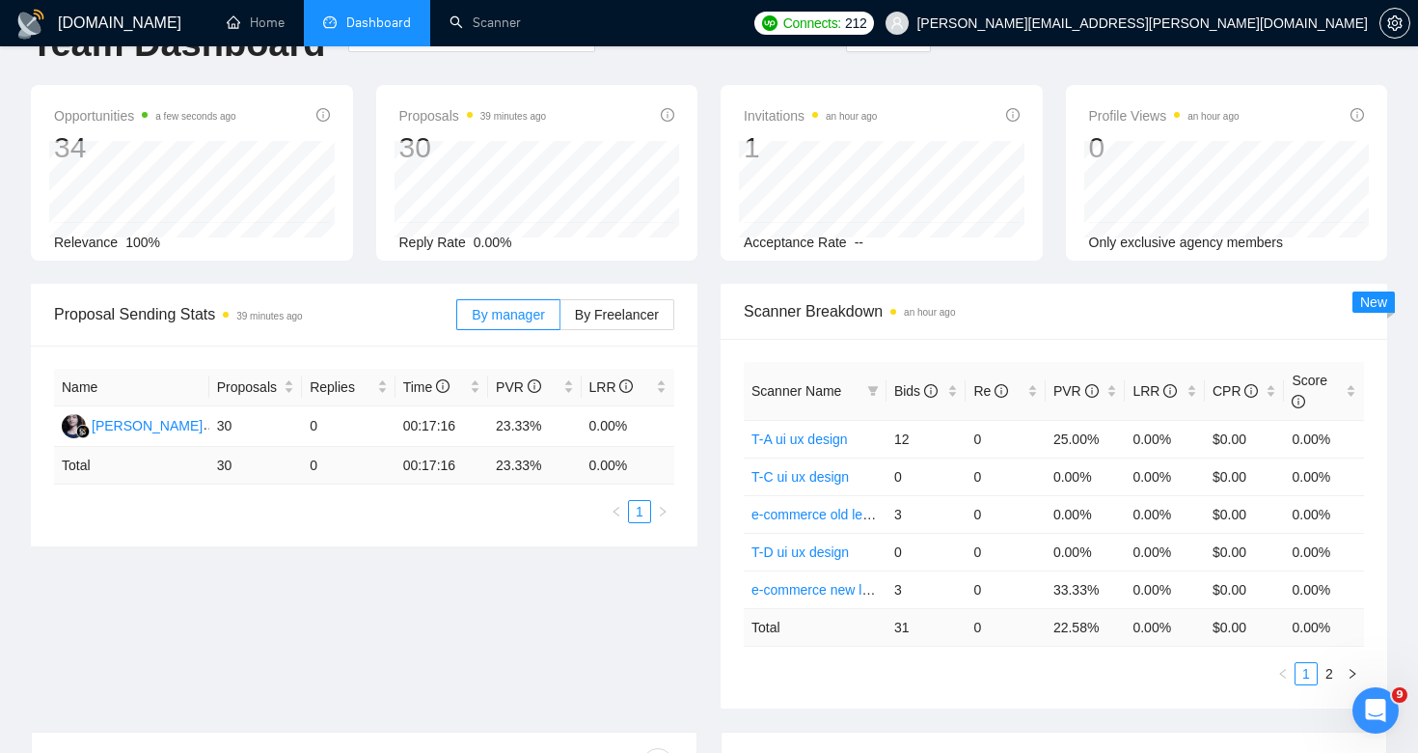
scroll to position [94, 0]
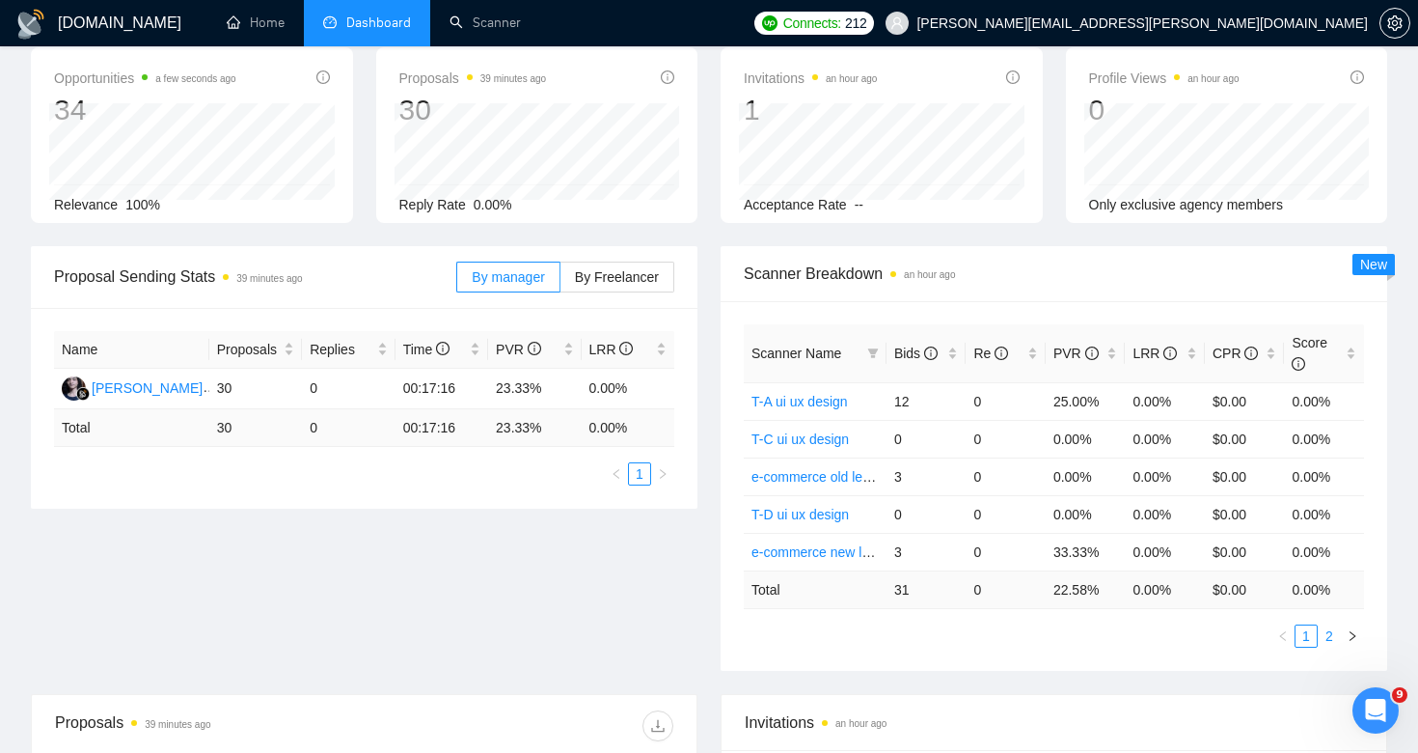
click at [1332, 632] on link "2" at bounding box center [1329, 635] width 21 height 21
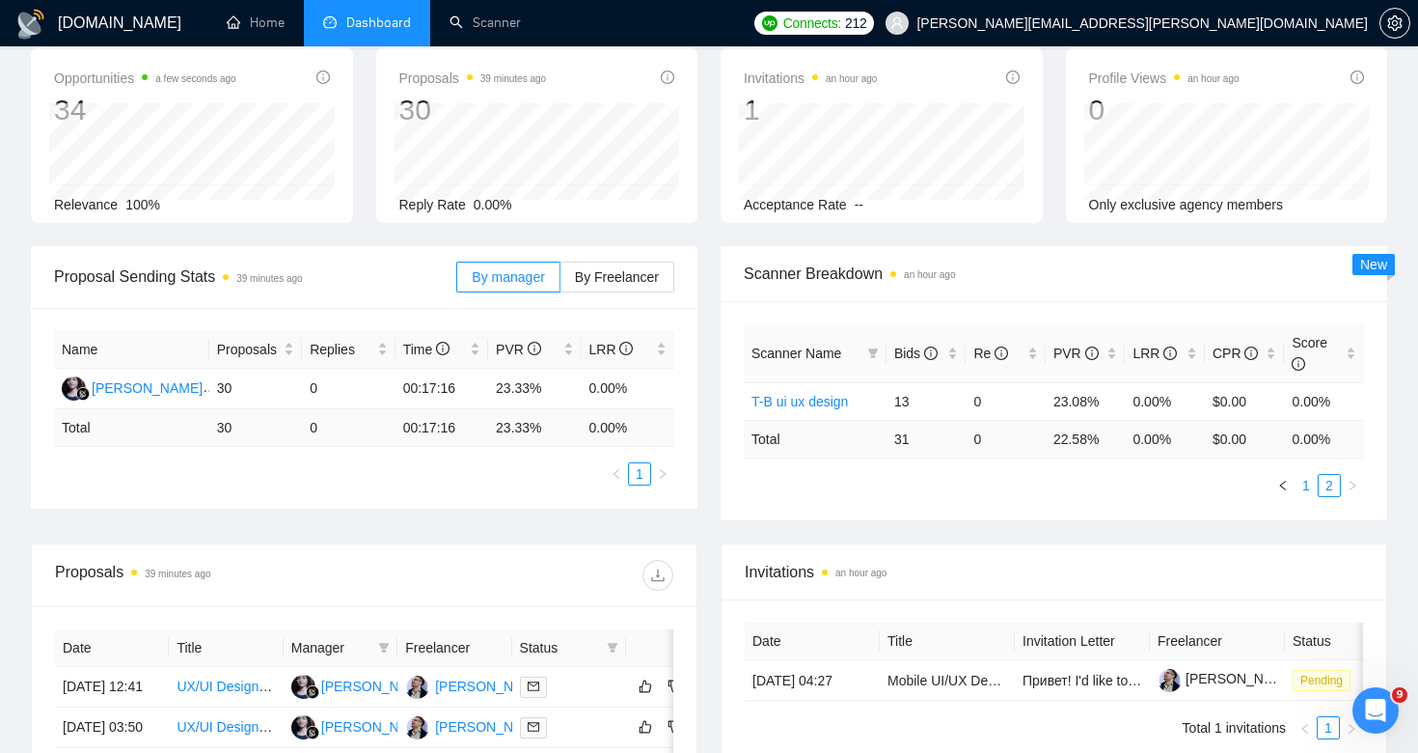
click at [1303, 490] on link "1" at bounding box center [1306, 485] width 21 height 21
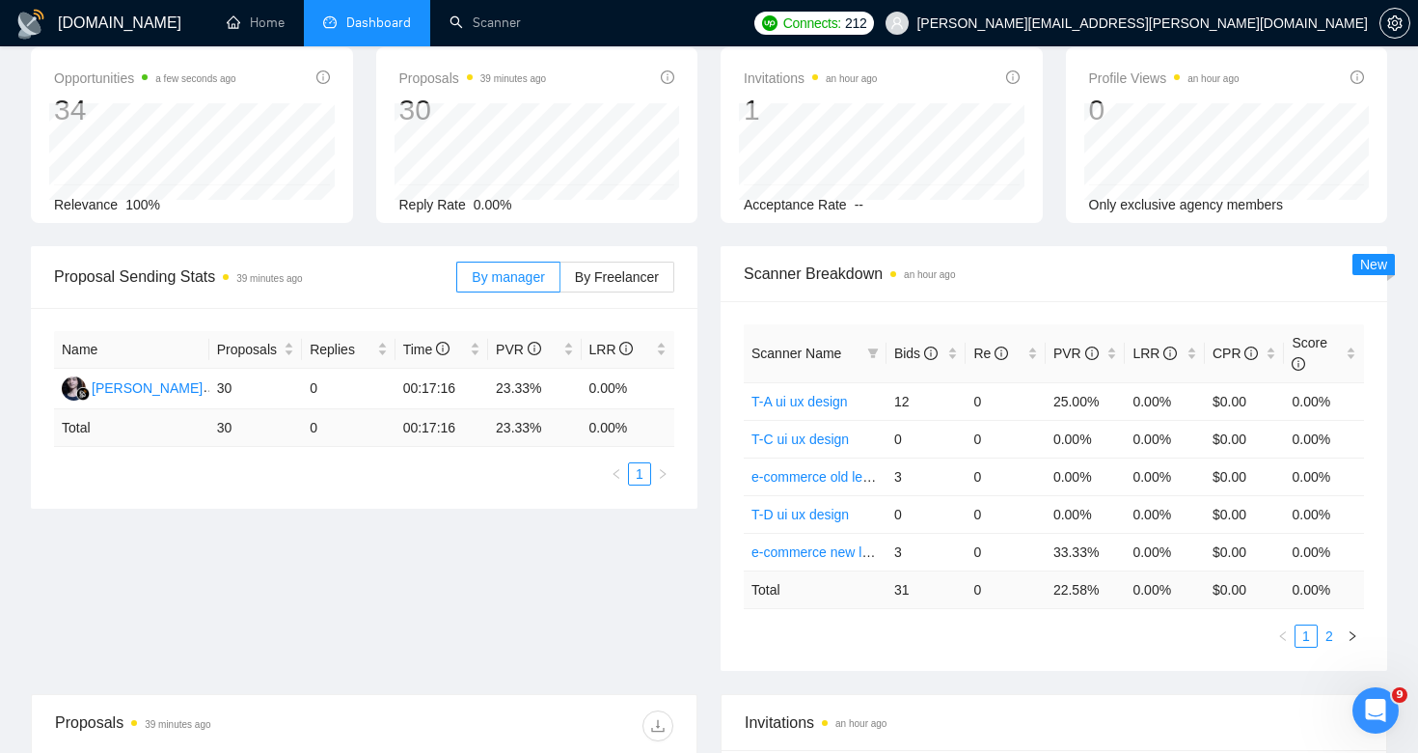
click at [1330, 629] on link "2" at bounding box center [1329, 635] width 21 height 21
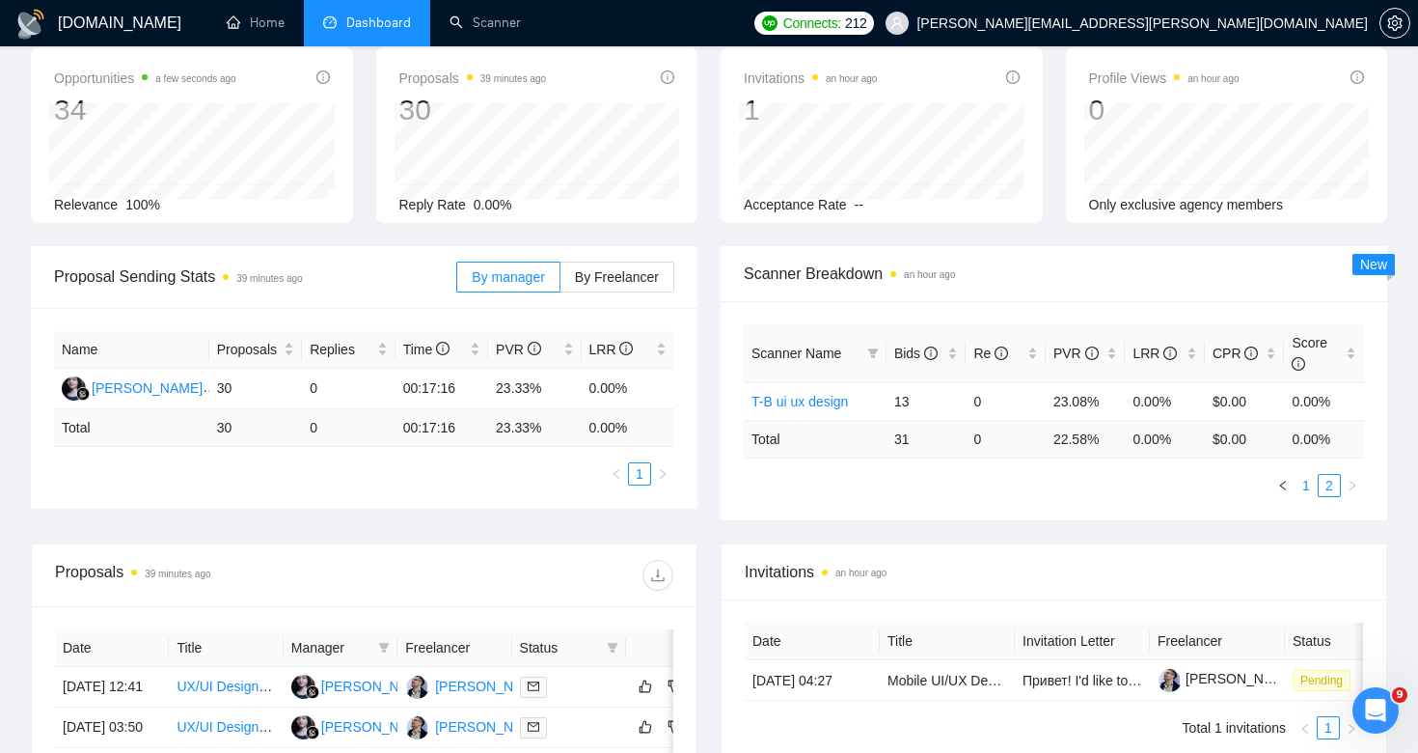
click at [1309, 493] on link "1" at bounding box center [1306, 485] width 21 height 21
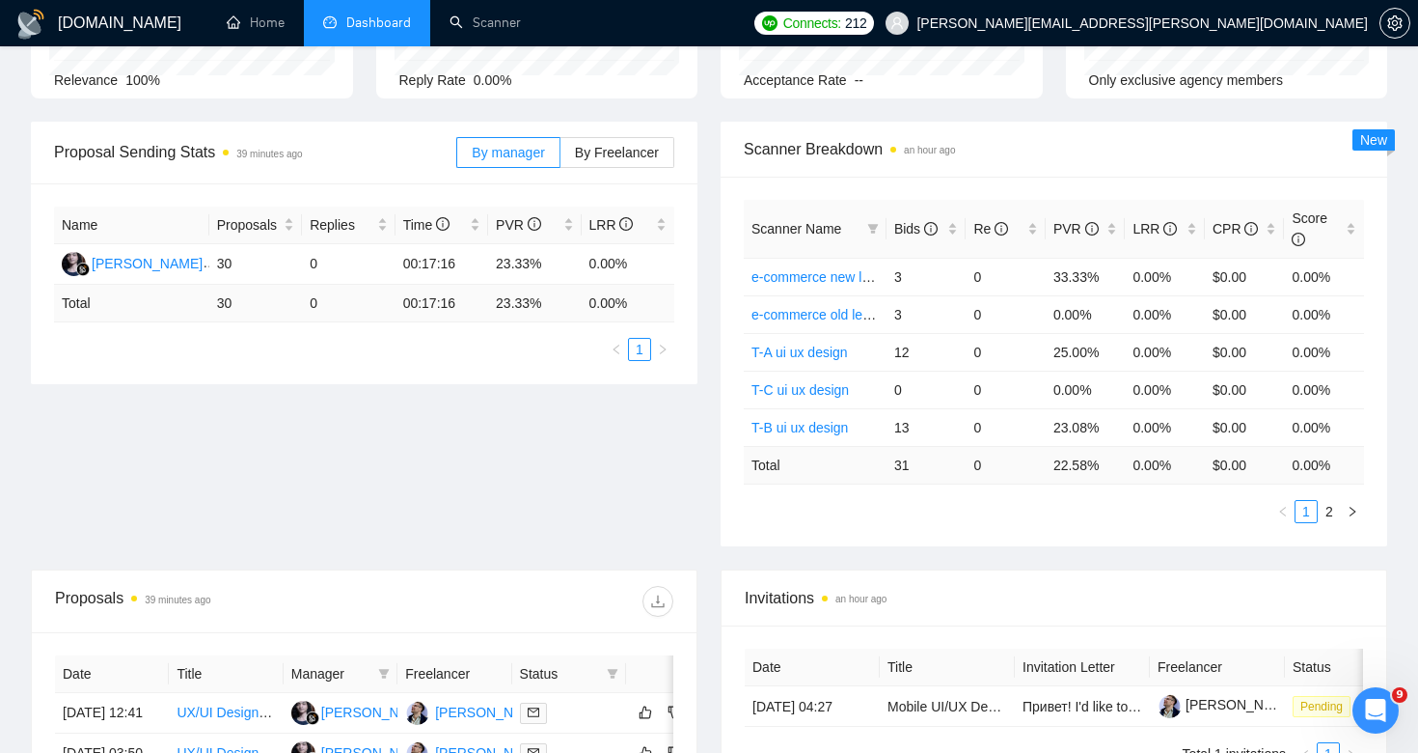
scroll to position [217, 0]
click at [1333, 508] on link "2" at bounding box center [1329, 512] width 21 height 21
click at [1331, 524] on div "Scanner Name Bids Re PVR LRR CPR Score T-A ui ux design 12 0 25.00% 0.00% $0.00…" at bounding box center [1054, 363] width 667 height 370
click at [1331, 511] on link "2" at bounding box center [1329, 512] width 21 height 21
click at [1330, 515] on link "2" at bounding box center [1329, 512] width 21 height 21
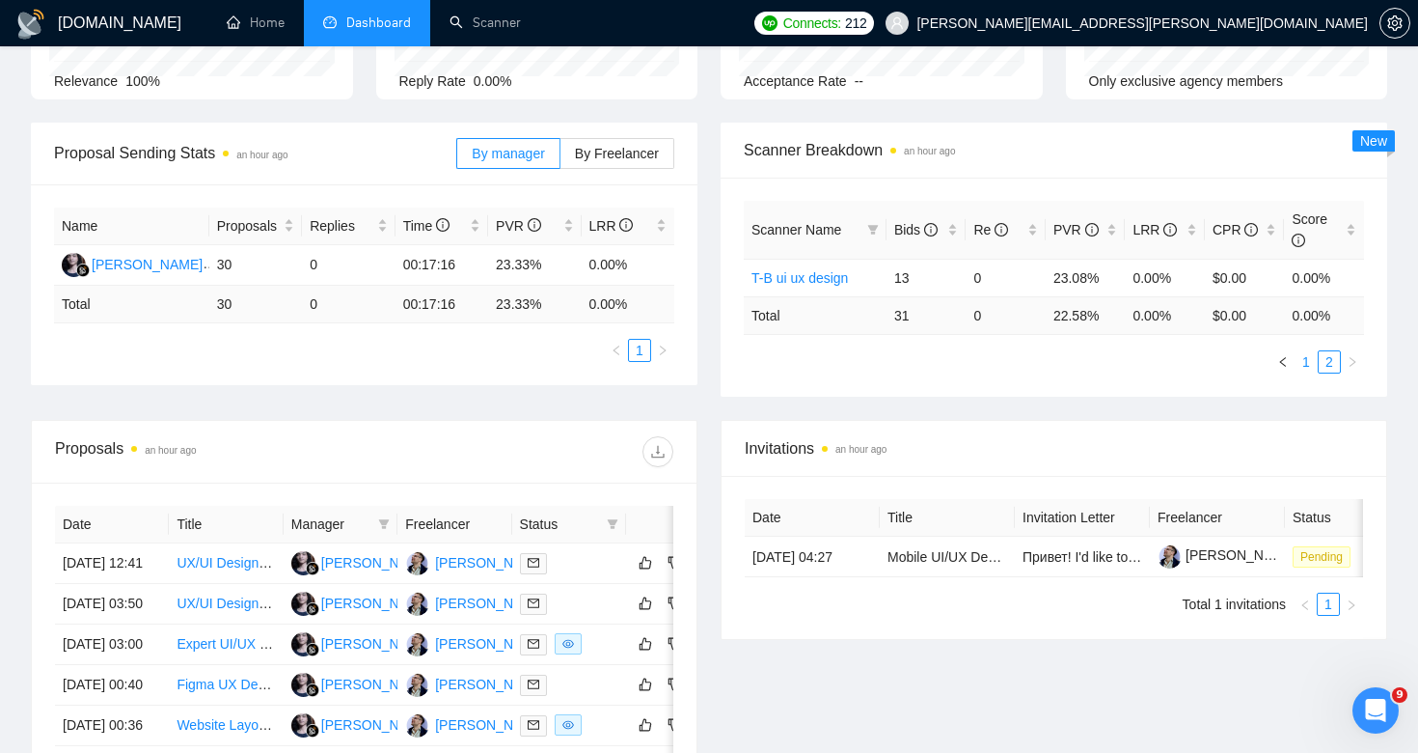
click at [1304, 367] on link "1" at bounding box center [1306, 361] width 21 height 21
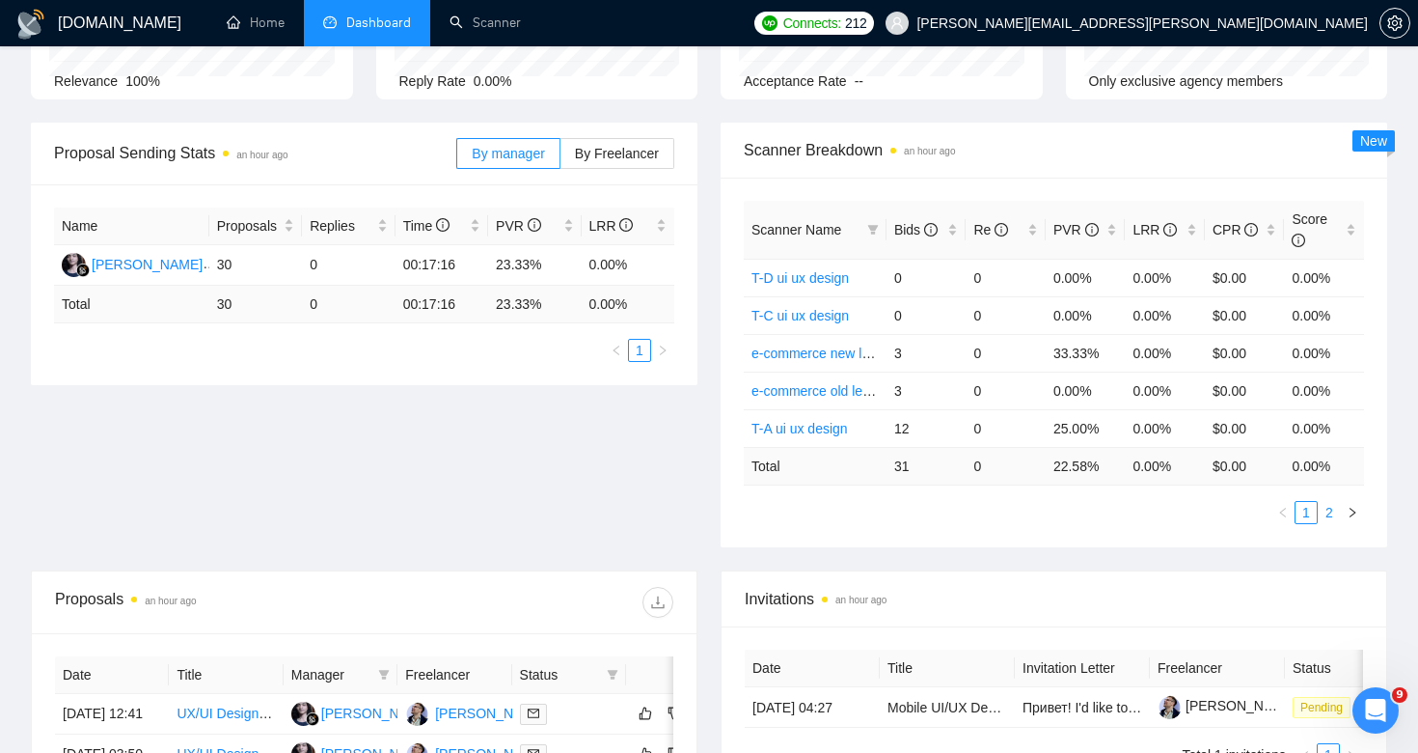
click at [1326, 508] on link "2" at bounding box center [1329, 512] width 21 height 21
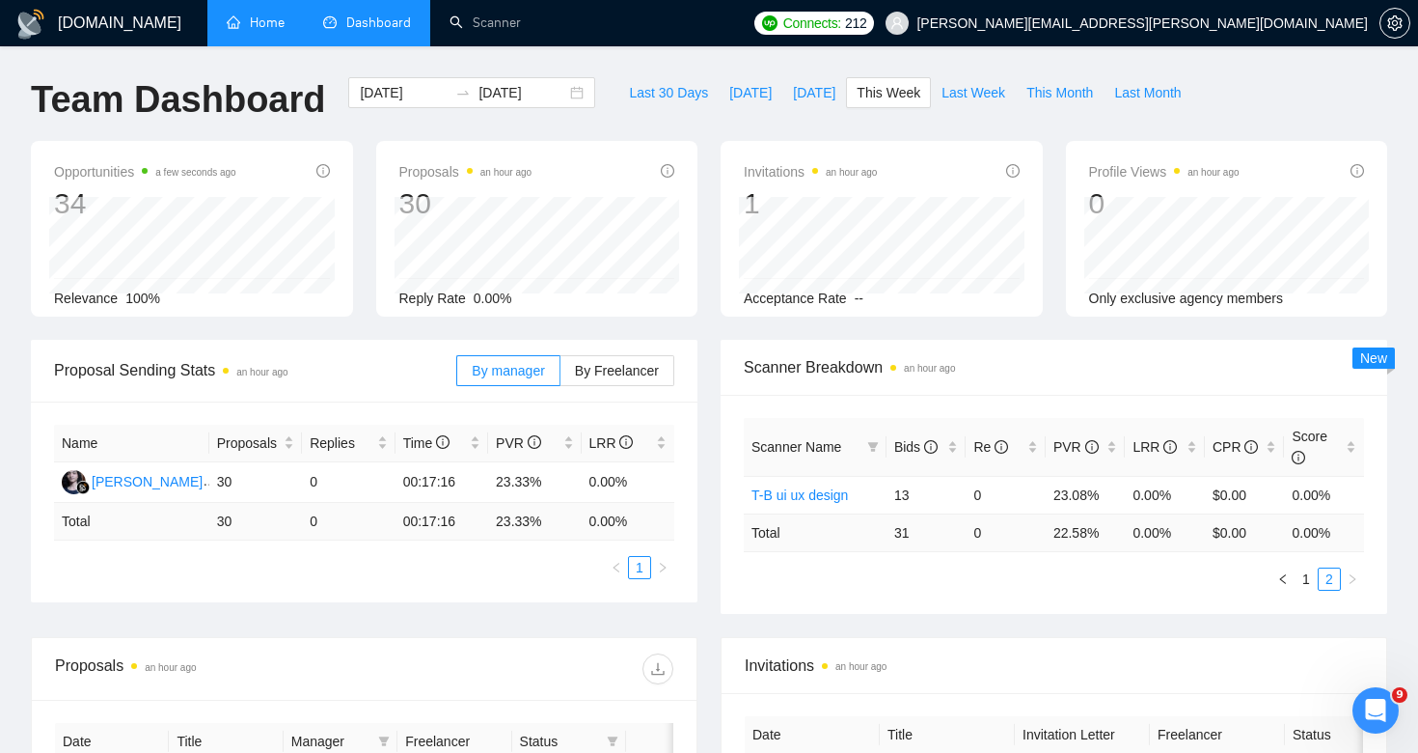
click at [254, 27] on link "Home" at bounding box center [256, 22] width 58 height 16
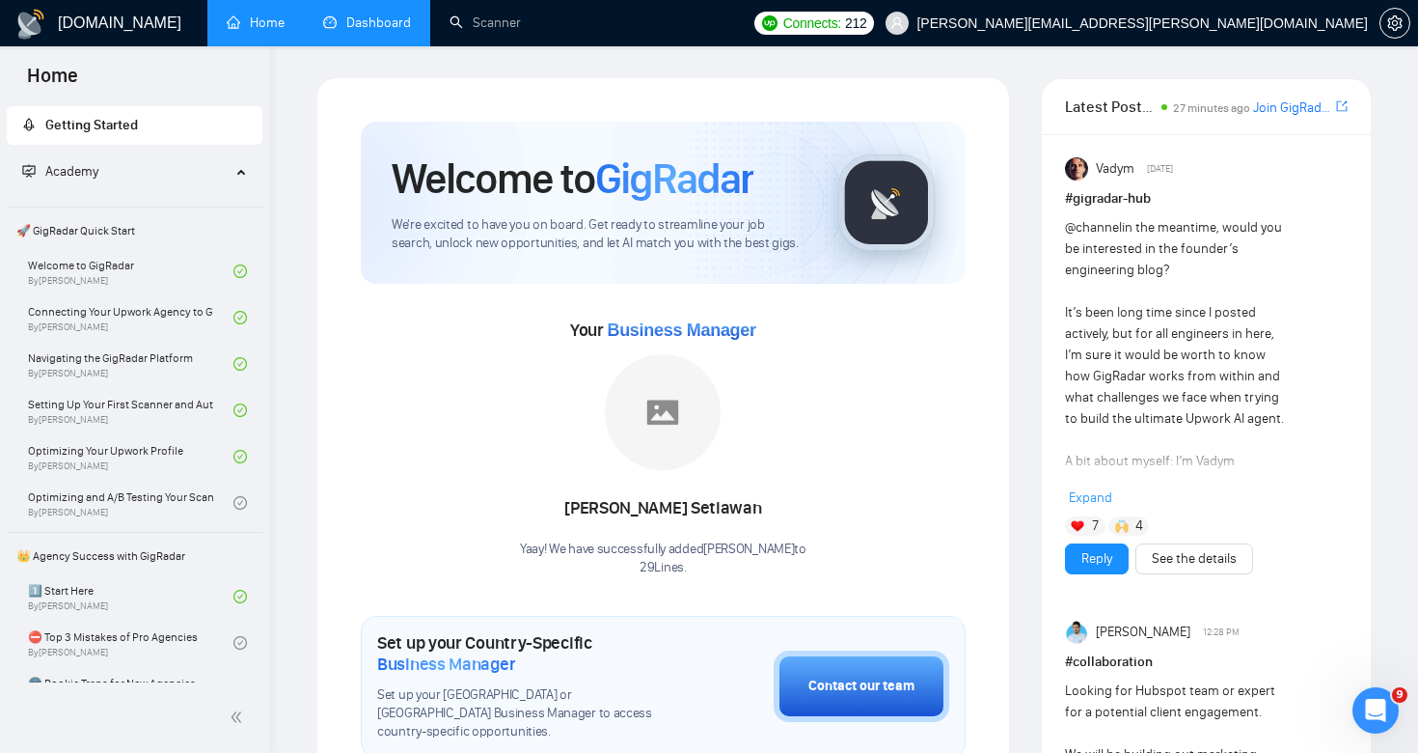
click at [374, 31] on link "Dashboard" at bounding box center [367, 22] width 88 height 16
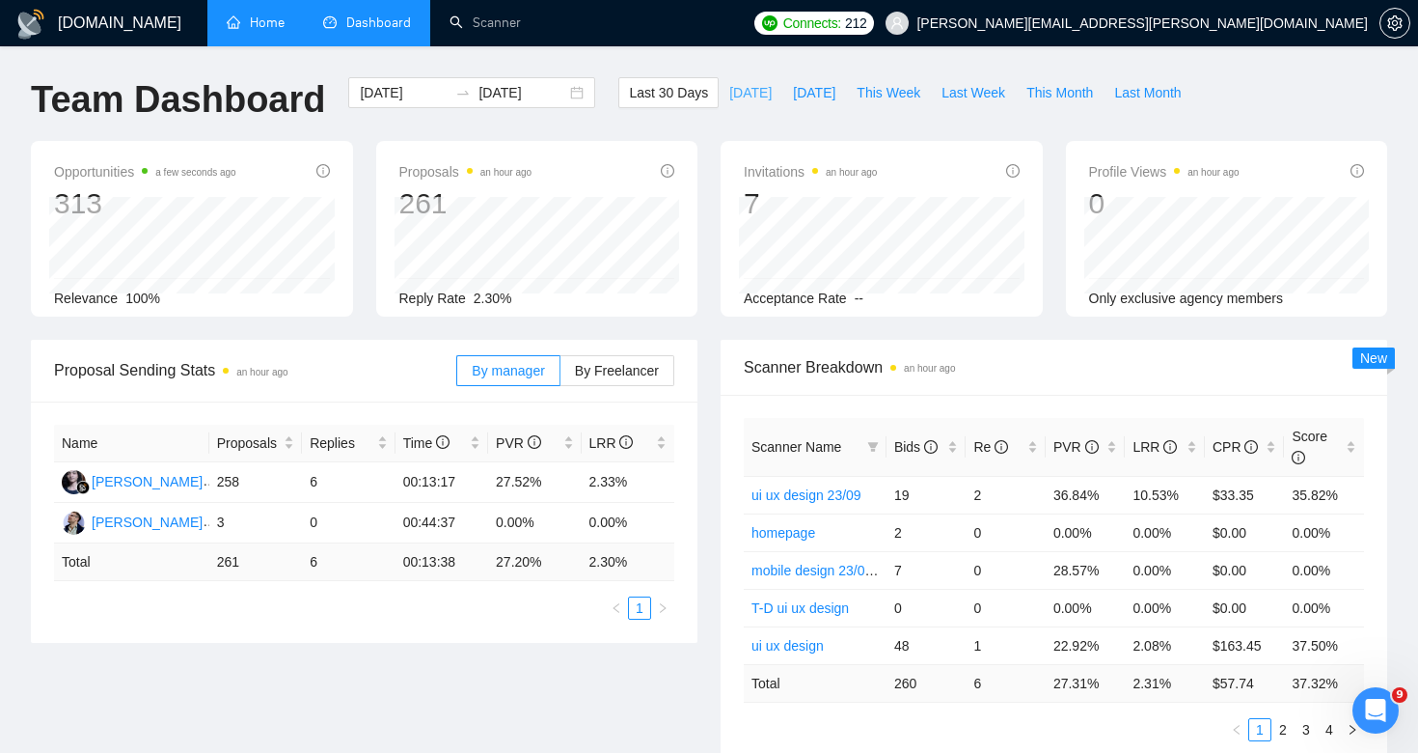
click at [729, 91] on span "[DATE]" at bounding box center [750, 92] width 42 height 21
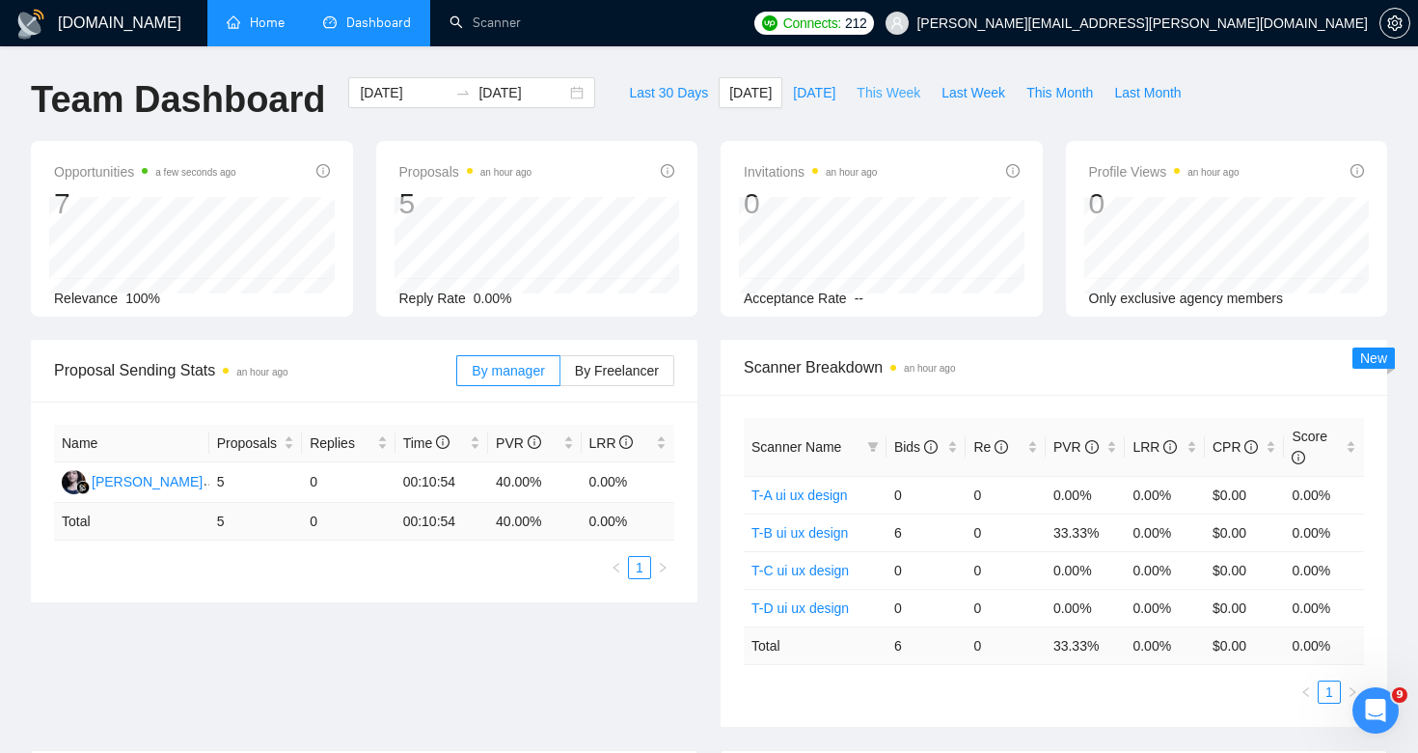
click at [906, 87] on span "This Week" at bounding box center [889, 92] width 64 height 21
type input "[DATE]"
